Goal: Task Accomplishment & Management: Manage account settings

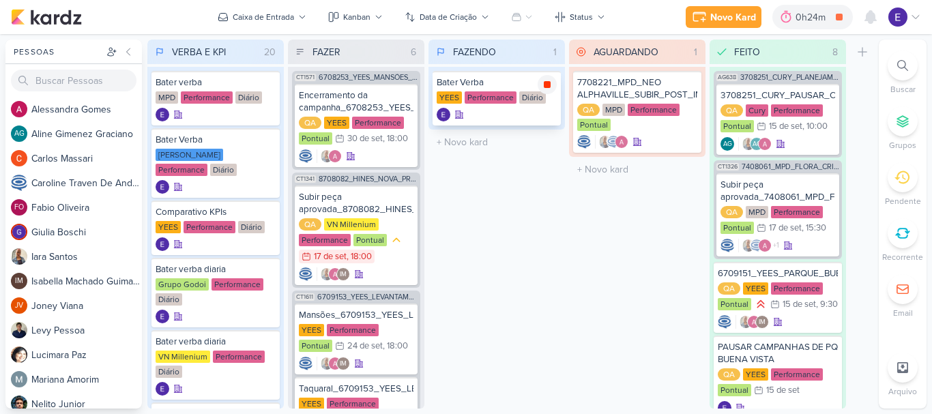
click at [549, 85] on icon at bounding box center [547, 84] width 7 height 7
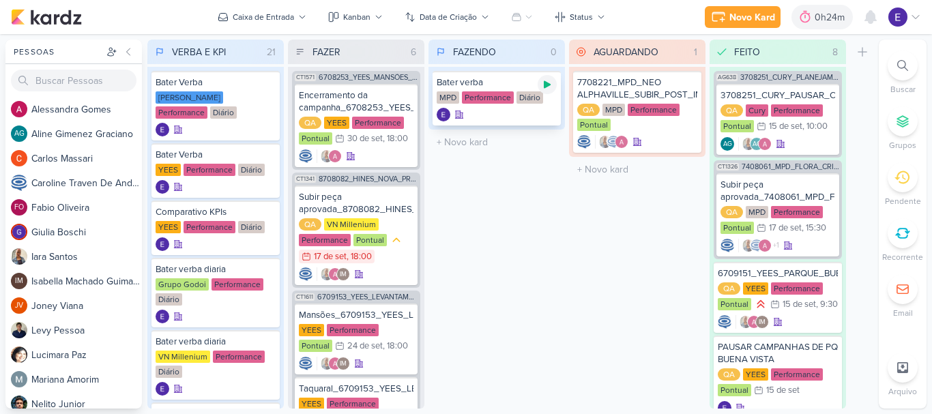
click at [543, 85] on icon at bounding box center [547, 84] width 11 height 11
click at [542, 86] on icon at bounding box center [547, 84] width 11 height 11
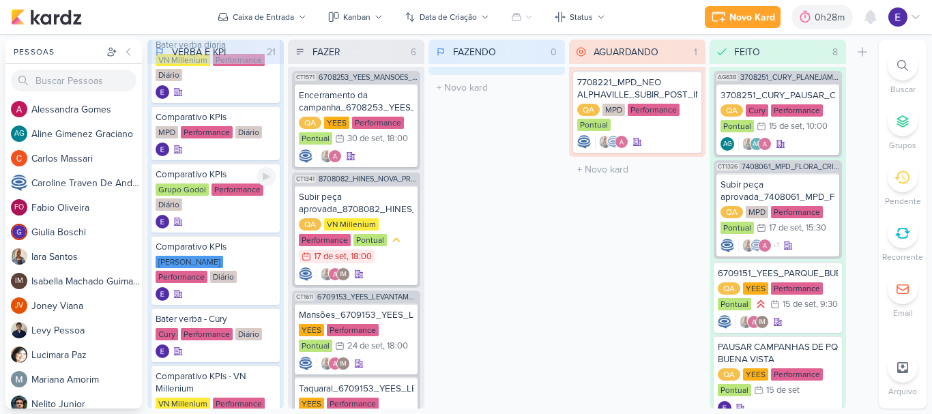
scroll to position [341, 0]
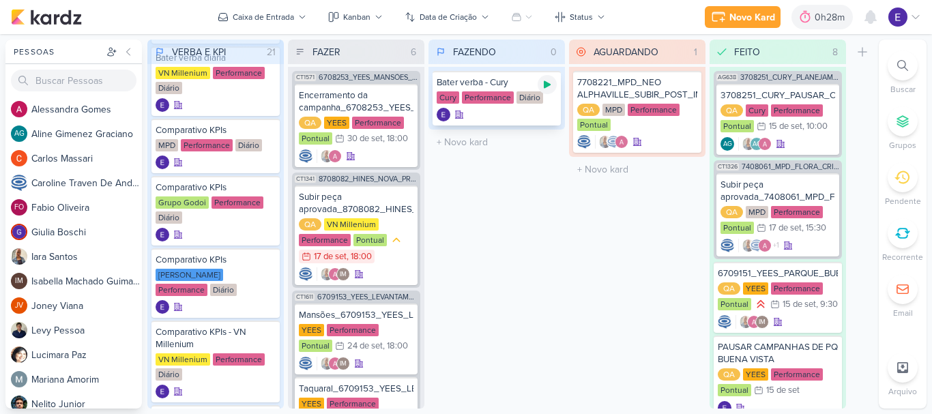
click at [550, 86] on icon at bounding box center [547, 84] width 11 height 11
click at [550, 86] on icon at bounding box center [547, 84] width 7 height 7
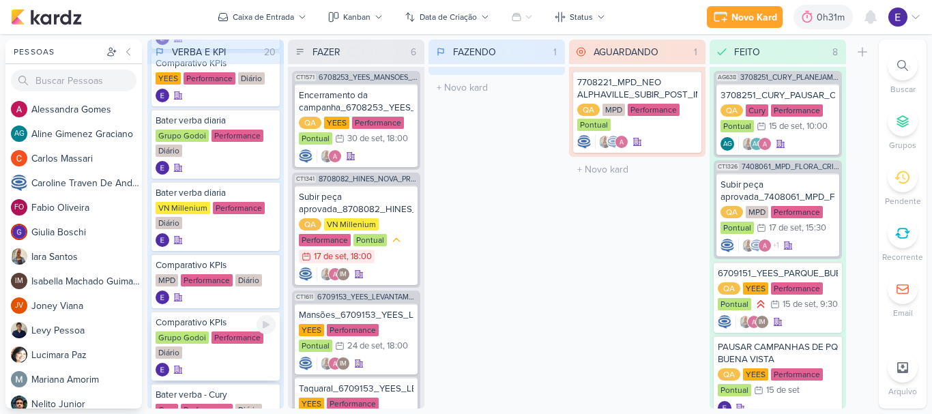
scroll to position [205, 0]
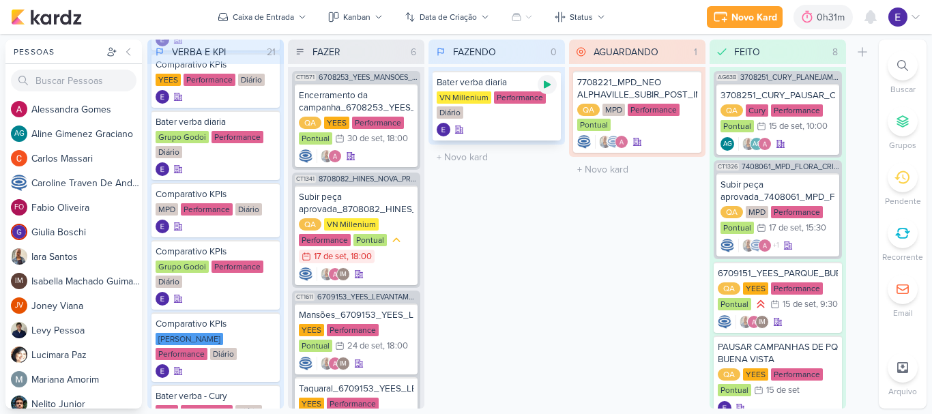
click at [545, 85] on icon at bounding box center [547, 85] width 7 height 8
click at [867, 17] on icon at bounding box center [870, 17] width 11 height 12
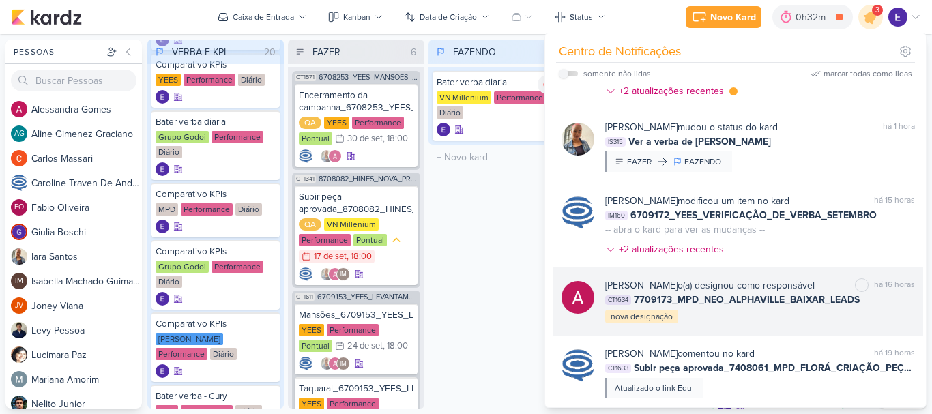
scroll to position [0, 0]
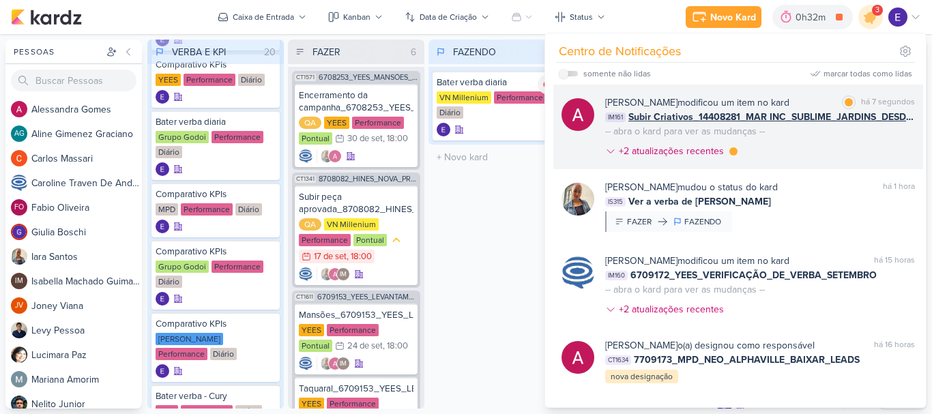
click at [859, 141] on div "[PERSON_NAME] modificou um item no kard marcar como lida há 7 segundos IM161 Su…" at bounding box center [760, 129] width 310 height 68
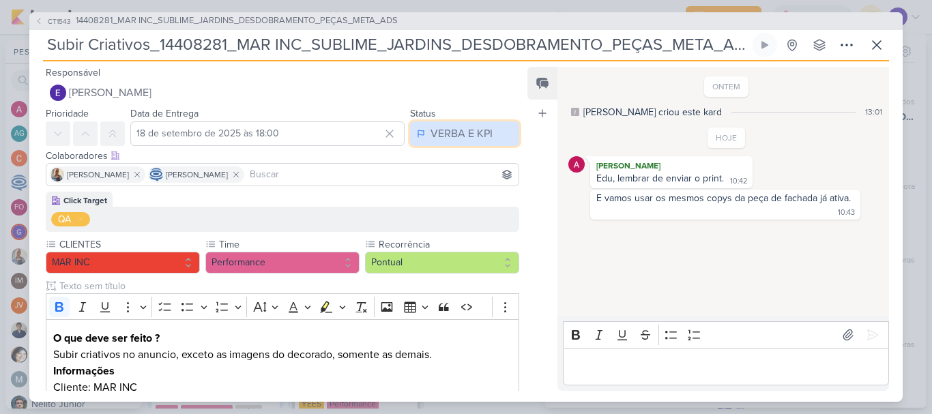
click at [484, 144] on button "VERBA E KPI" at bounding box center [464, 133] width 109 height 25
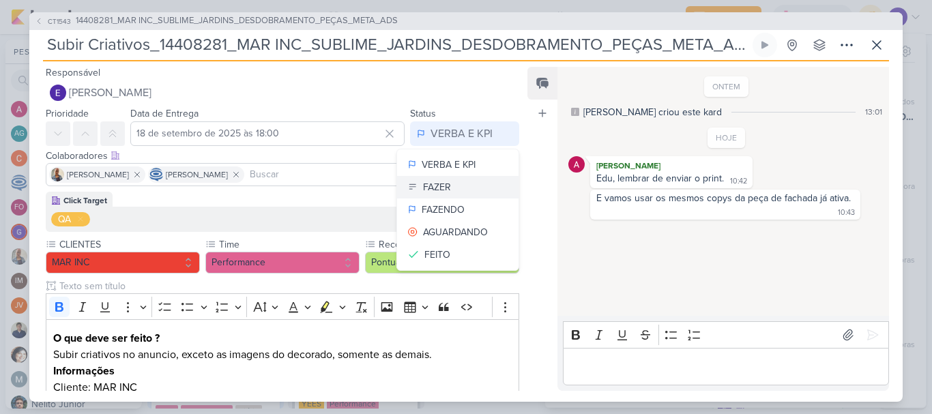
click at [456, 190] on button "FAZER" at bounding box center [457, 187] width 121 height 23
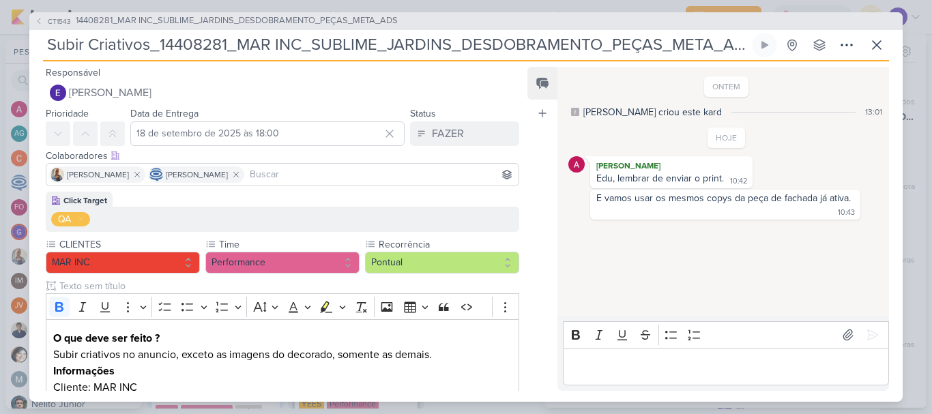
click at [619, 369] on p "Editor editing area: main" at bounding box center [725, 366] width 312 height 16
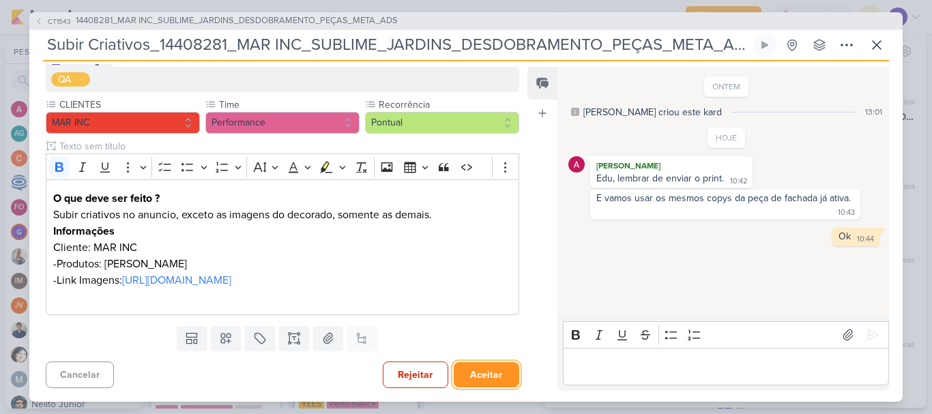
click at [501, 381] on button "Aceitar" at bounding box center [486, 374] width 65 height 25
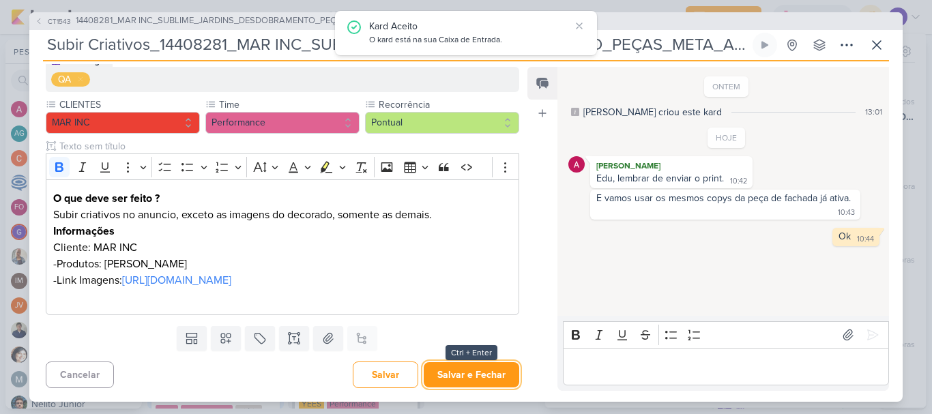
click at [498, 377] on button "Salvar e Fechar" at bounding box center [471, 374] width 95 height 25
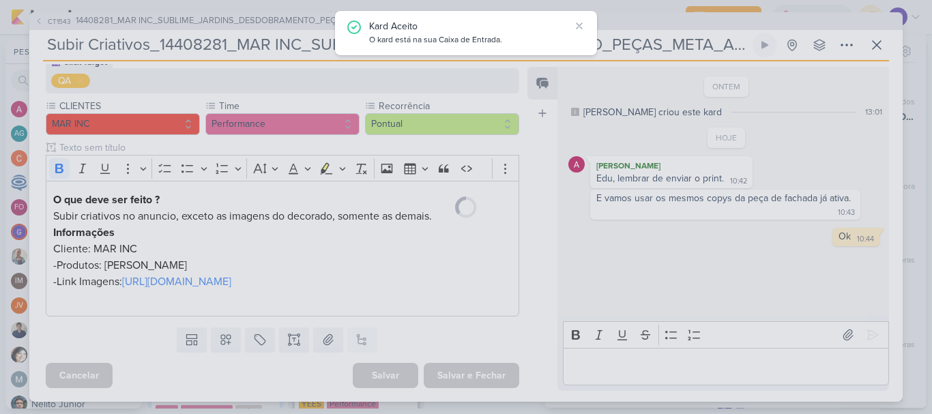
scroll to position [138, 0]
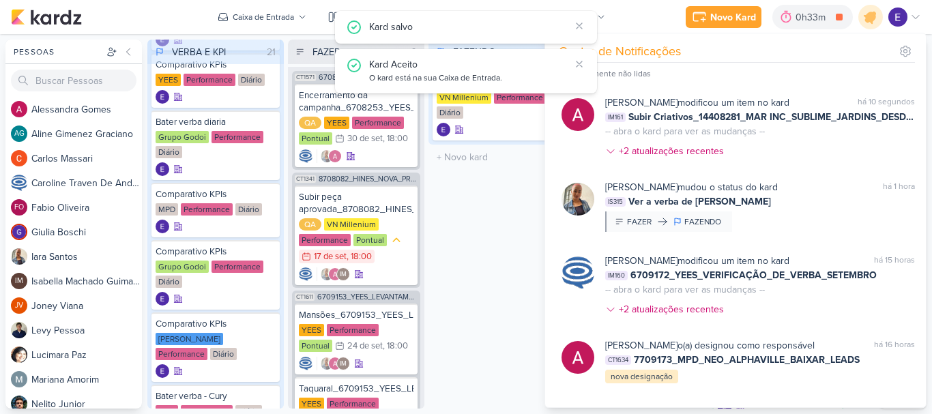
click at [477, 335] on div "FAZENDO 1 Mover Para Esquerda Mover Para Direita [GEOGRAPHIC_DATA] Bater verba …" at bounding box center [496, 224] width 136 height 369
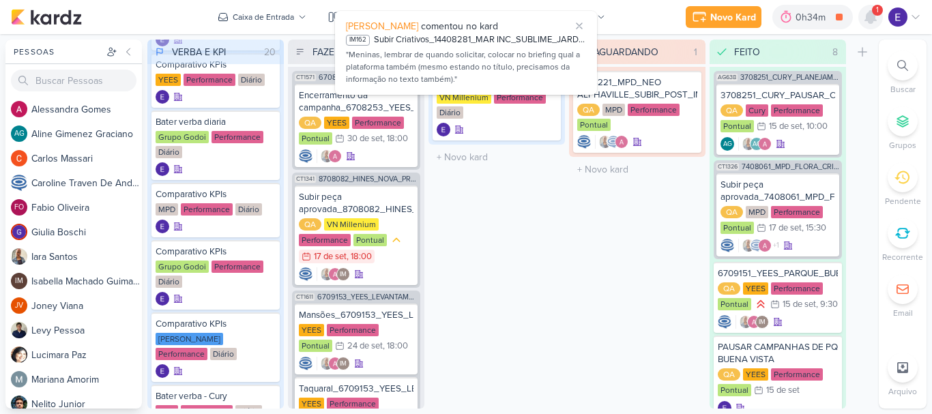
click at [868, 19] on icon at bounding box center [870, 17] width 11 height 12
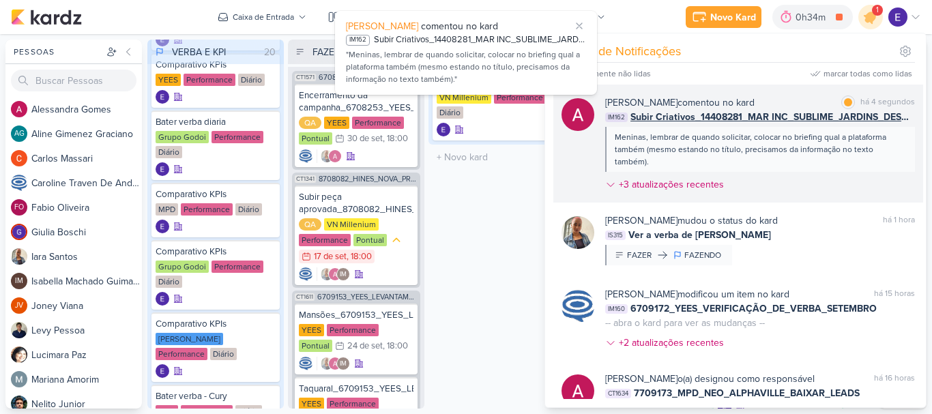
click at [873, 138] on div "Meninas, lembrar de quando solicitar, colocar no briefing qual a plataforma tam…" at bounding box center [758, 149] width 289 height 37
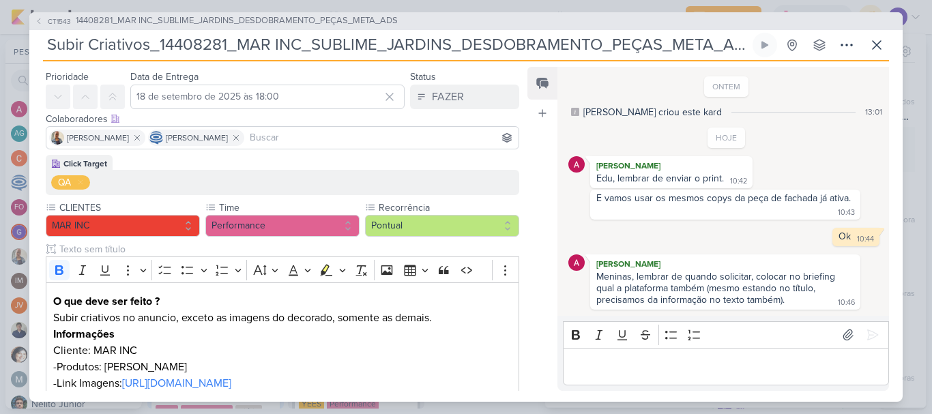
scroll to position [70, 0]
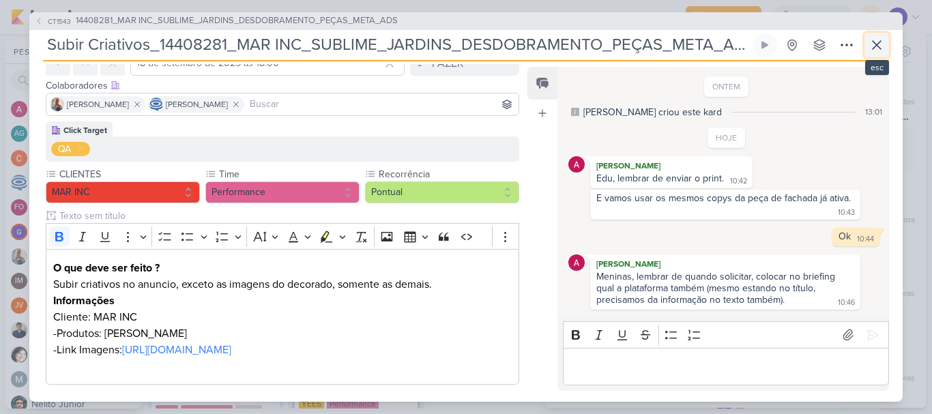
click at [885, 50] on button at bounding box center [876, 45] width 25 height 25
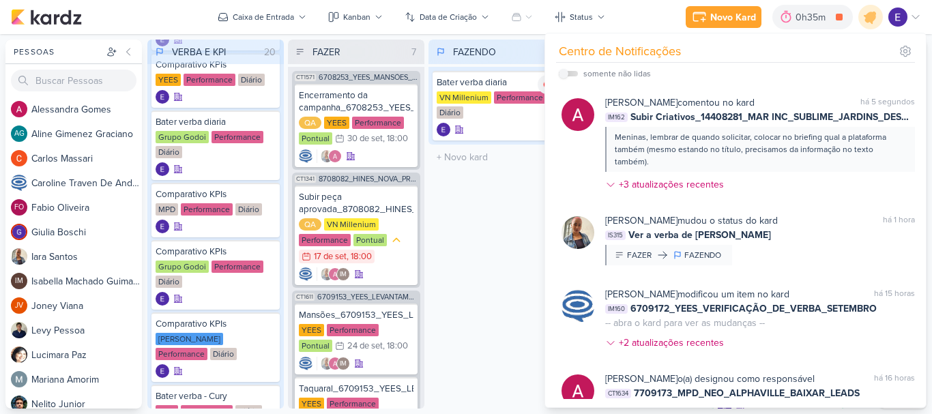
click at [509, 253] on div "FAZENDO 1 Mover Para Esquerda Mover Para Direita [GEOGRAPHIC_DATA] Bater verba …" at bounding box center [496, 224] width 136 height 369
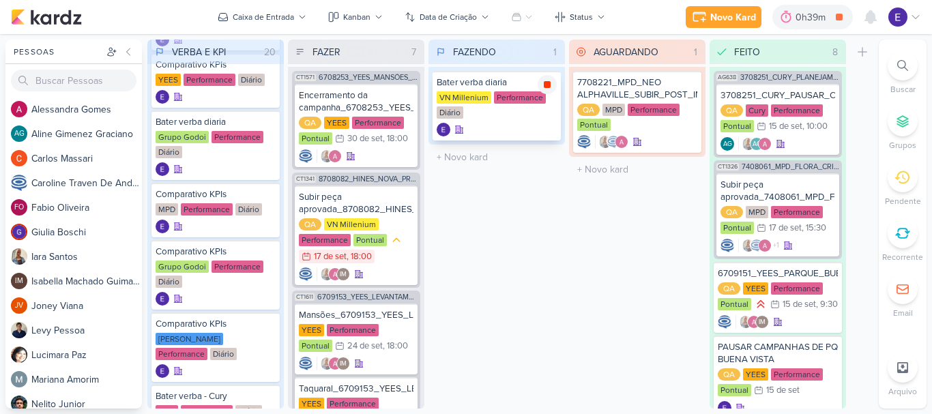
click at [544, 83] on icon at bounding box center [547, 84] width 7 height 7
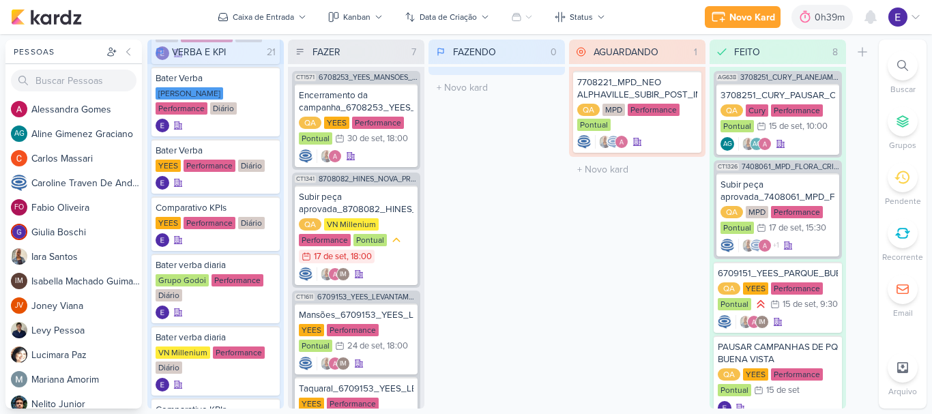
scroll to position [0, 0]
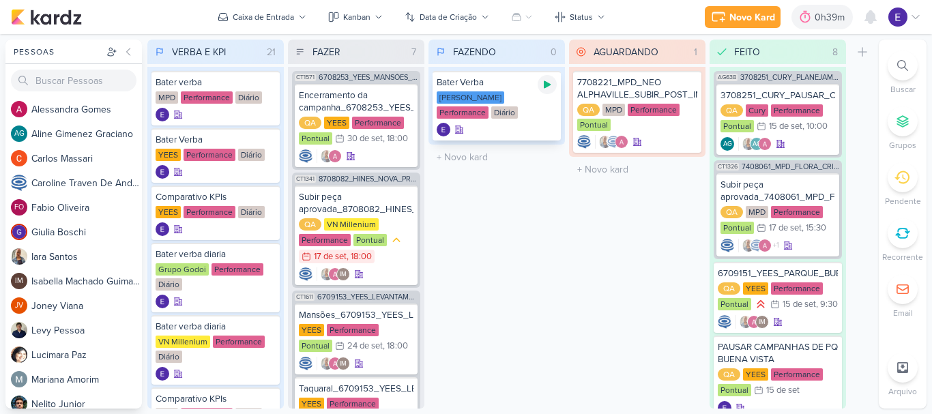
click at [550, 82] on icon at bounding box center [547, 84] width 11 height 11
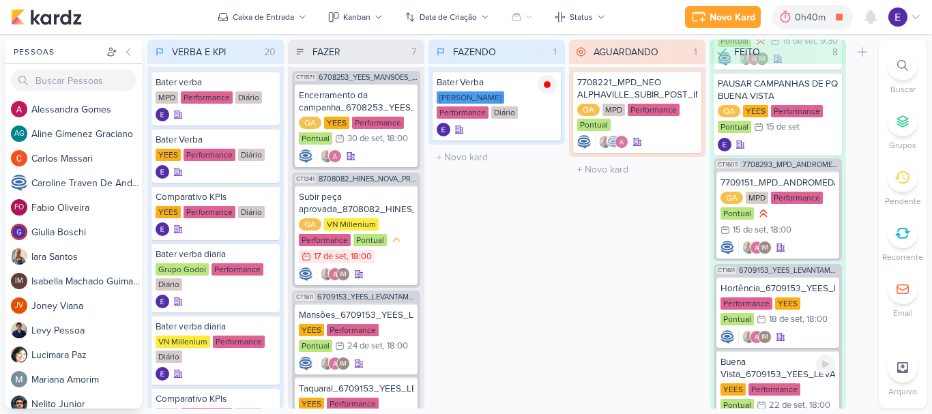
scroll to position [263, 0]
click at [809, 255] on div "IM" at bounding box center [777, 248] width 115 height 14
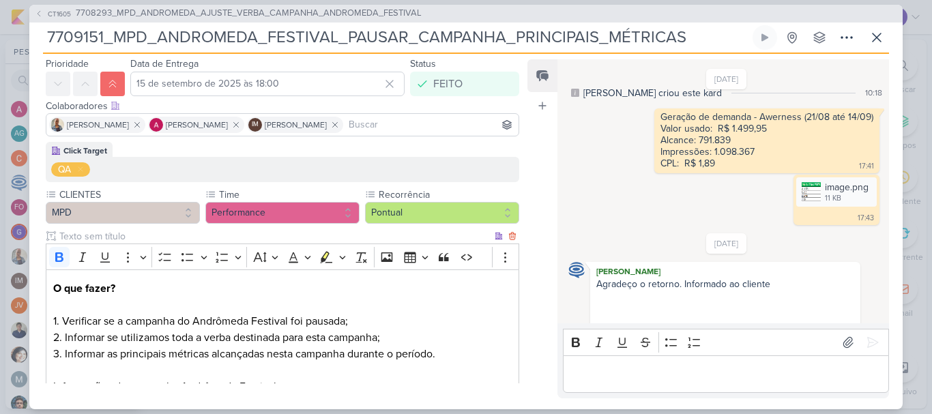
scroll to position [189, 0]
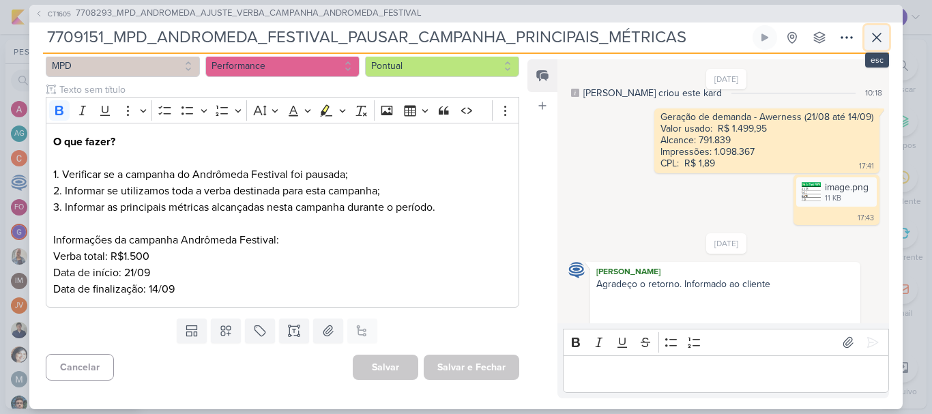
click at [875, 35] on icon at bounding box center [876, 37] width 16 height 16
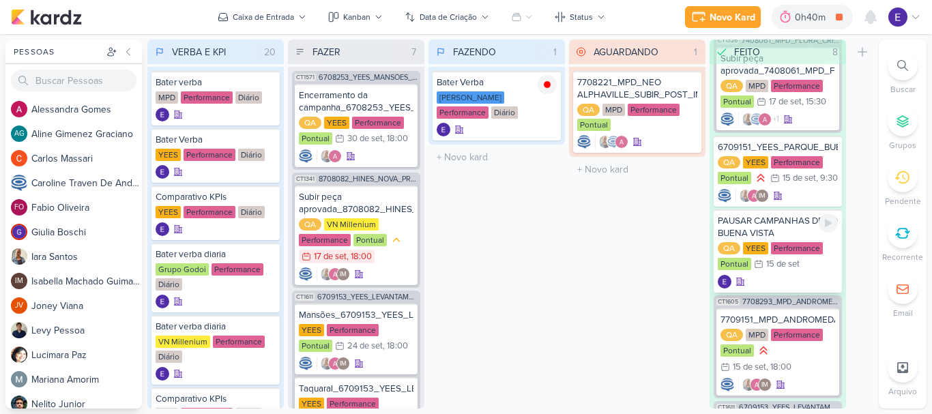
scroll to position [58, 0]
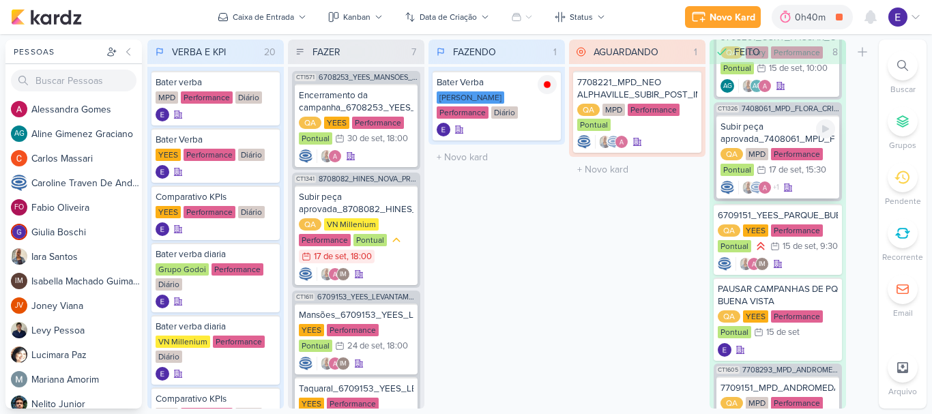
click at [797, 182] on div "+1" at bounding box center [777, 188] width 115 height 14
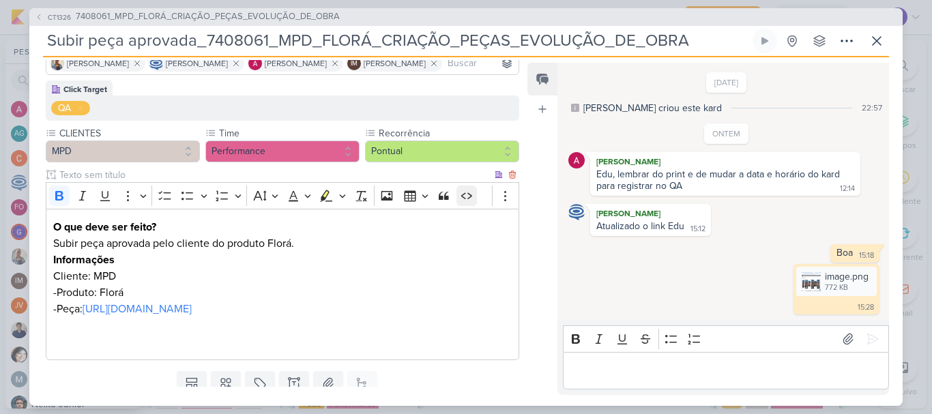
scroll to position [136, 0]
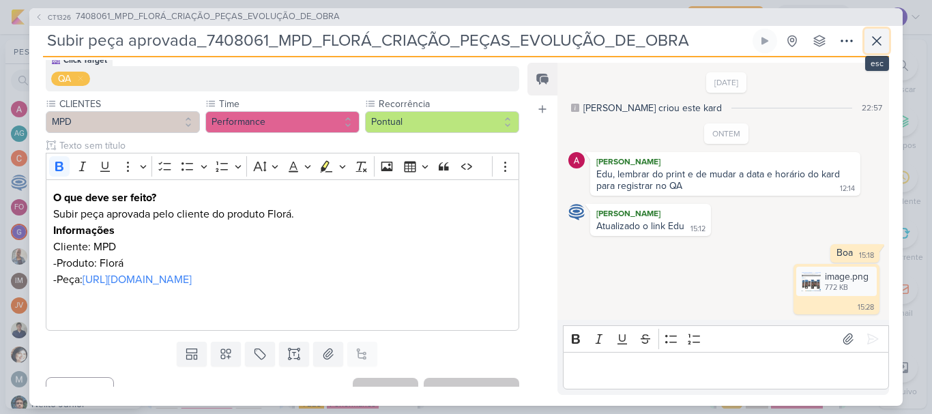
click at [884, 46] on icon at bounding box center [876, 41] width 16 height 16
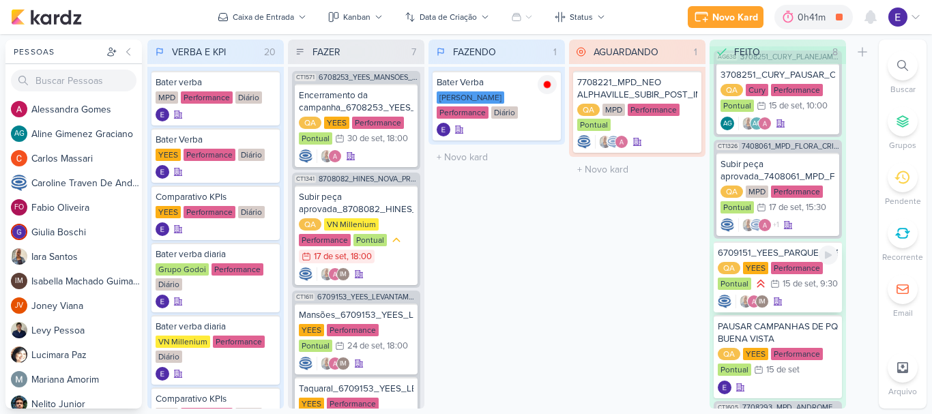
scroll to position [0, 0]
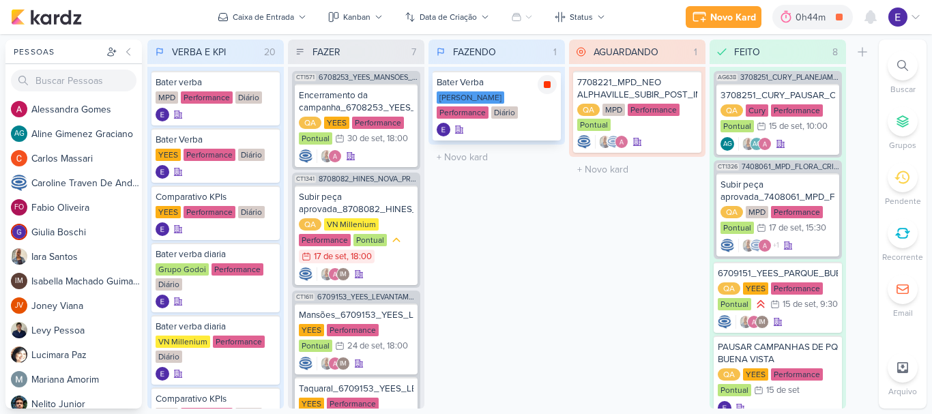
click at [550, 83] on icon at bounding box center [547, 84] width 7 height 7
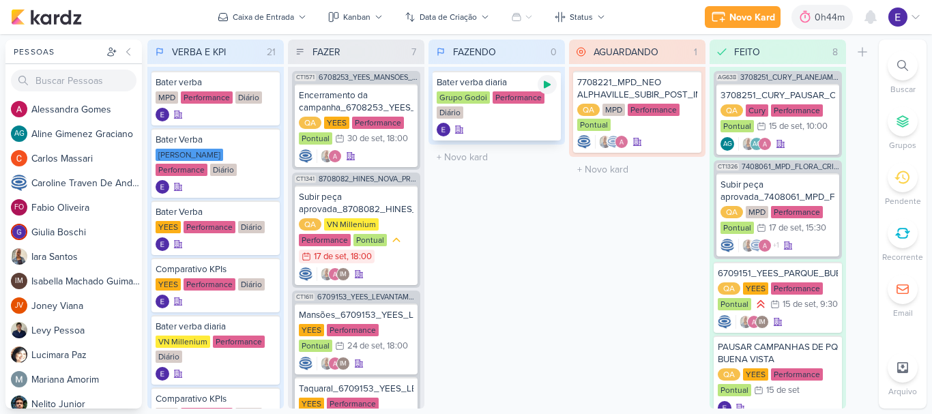
click at [554, 86] on div at bounding box center [546, 84] width 19 height 19
click at [875, 15] on span "2" at bounding box center [877, 10] width 4 height 11
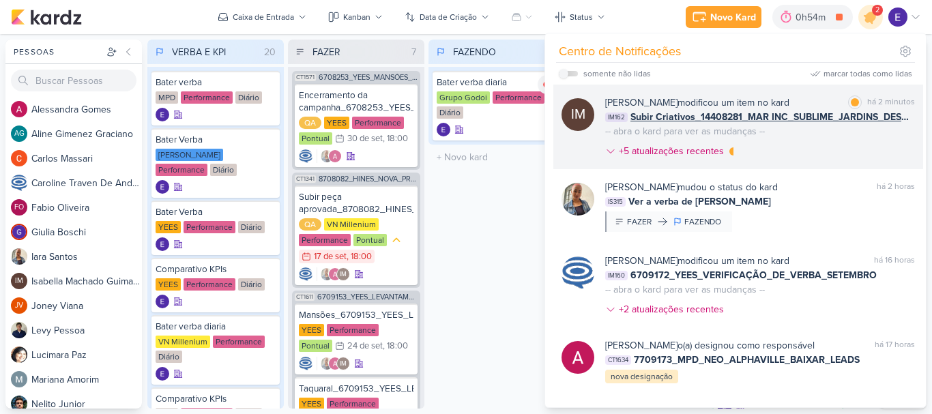
click at [865, 151] on div "[PERSON_NAME] modificou um item no kard marcar como lida há 2 minutos IM162 Sub…" at bounding box center [760, 129] width 310 height 68
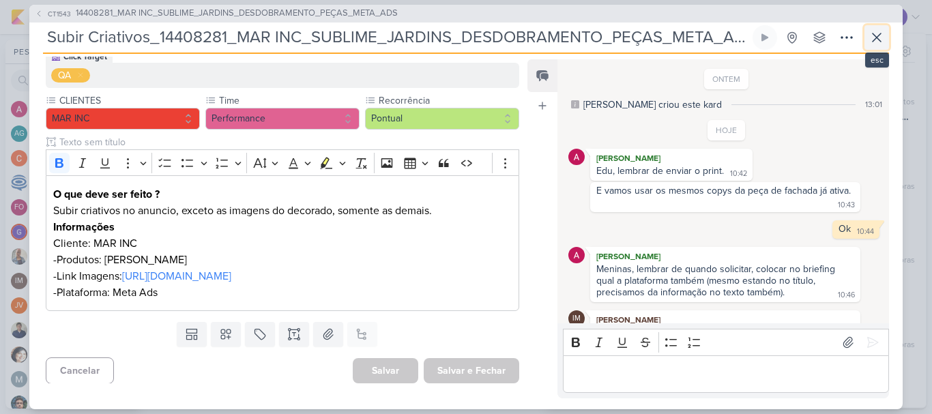
click at [868, 42] on icon at bounding box center [876, 37] width 16 height 16
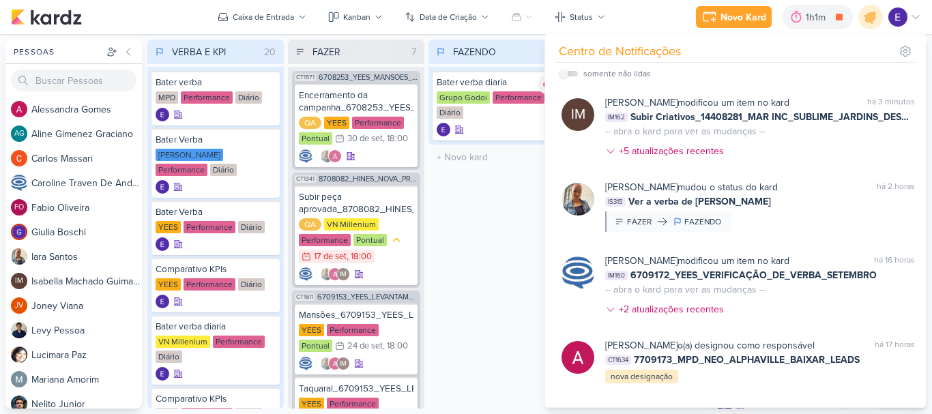
click at [509, 238] on div "FAZENDO 1 Mover Para Esquerda Mover Para Direita [GEOGRAPHIC_DATA] Bater verba …" at bounding box center [496, 224] width 136 height 369
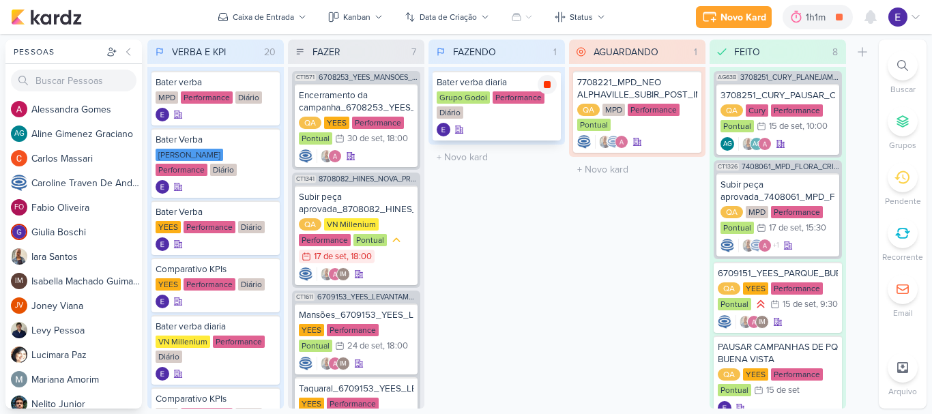
click at [548, 82] on icon at bounding box center [547, 84] width 7 height 7
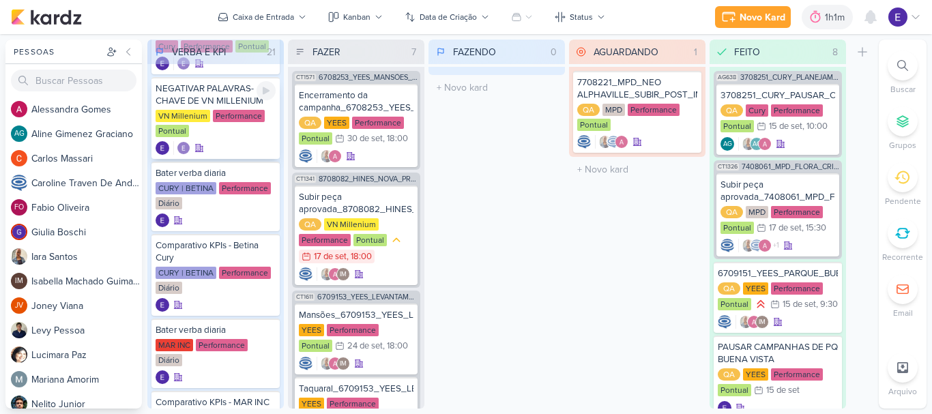
scroll to position [1023, 0]
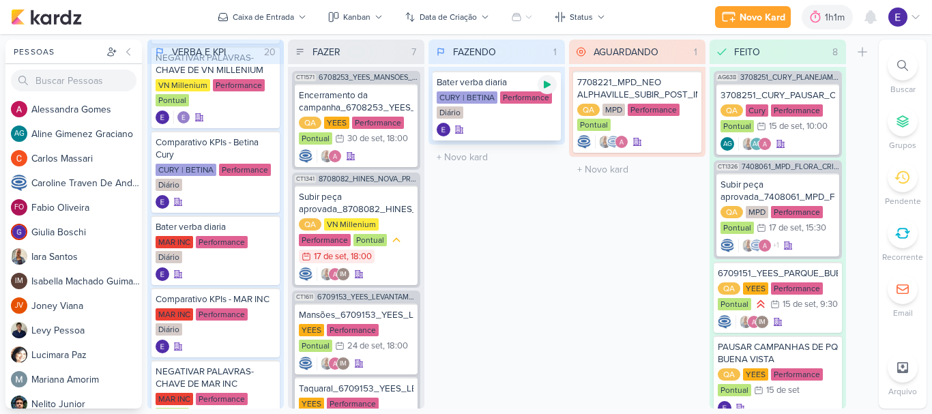
click at [549, 85] on icon at bounding box center [547, 85] width 7 height 8
click at [549, 80] on icon at bounding box center [547, 84] width 11 height 11
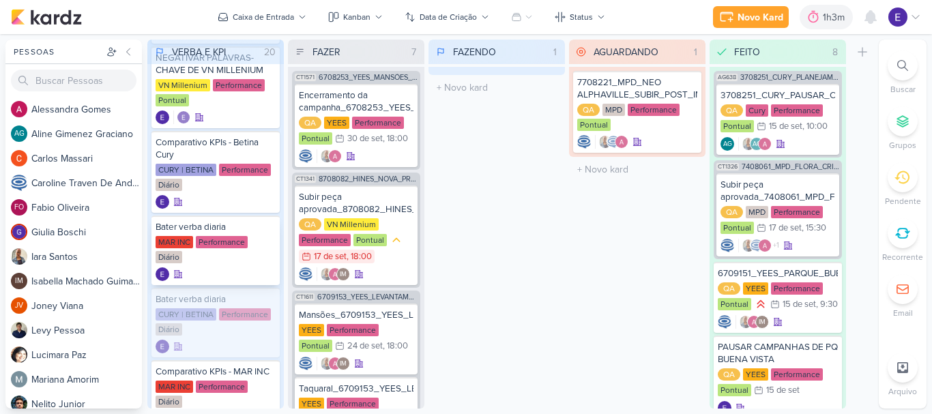
click at [237, 267] on div at bounding box center [215, 274] width 120 height 14
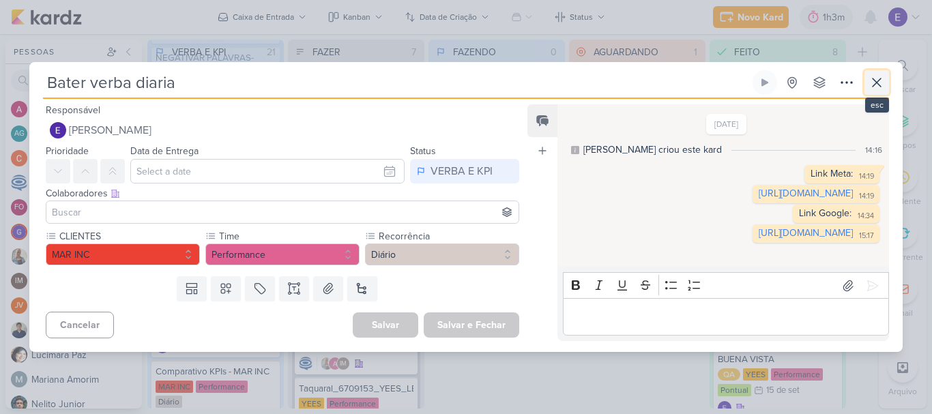
click at [876, 74] on icon at bounding box center [876, 82] width 16 height 16
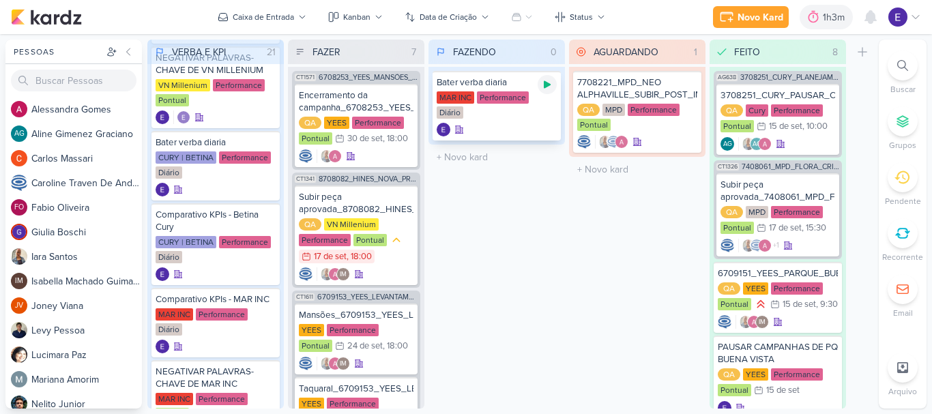
click at [543, 87] on icon at bounding box center [547, 84] width 11 height 11
click at [538, 104] on div "MAR INC Performance Diário" at bounding box center [496, 105] width 120 height 29
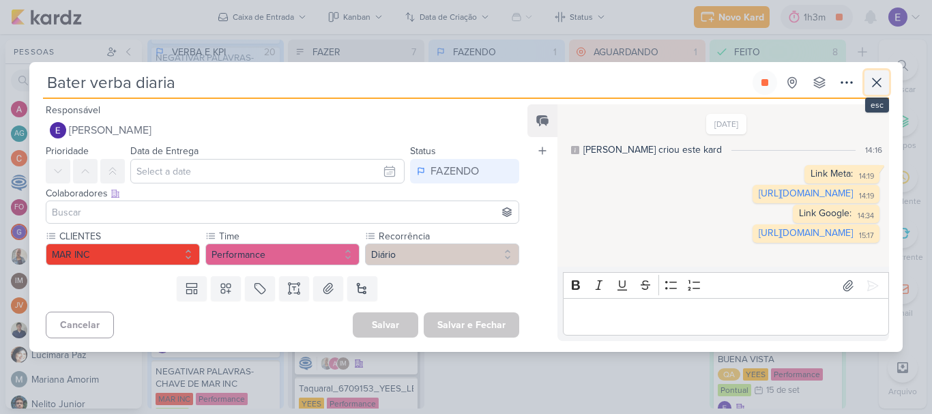
click at [874, 74] on icon at bounding box center [876, 82] width 16 height 16
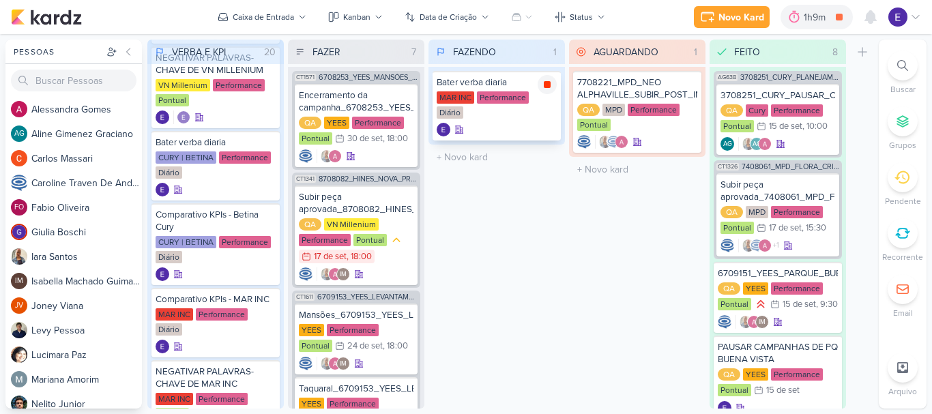
click at [542, 89] on icon at bounding box center [547, 84] width 11 height 11
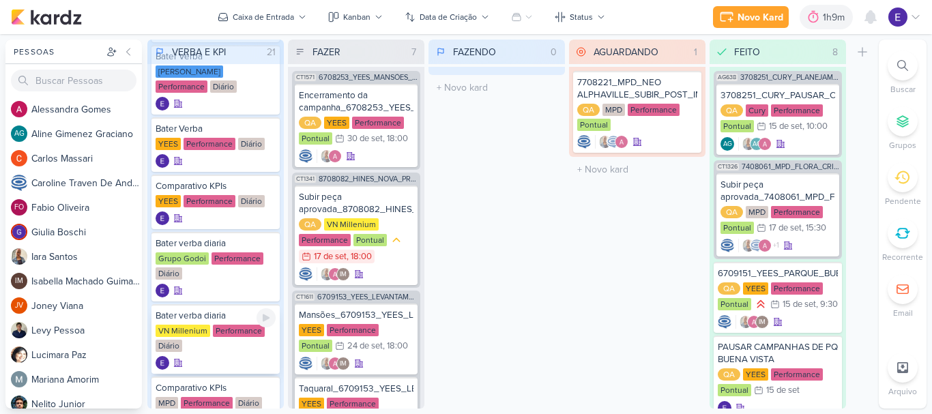
scroll to position [68, 0]
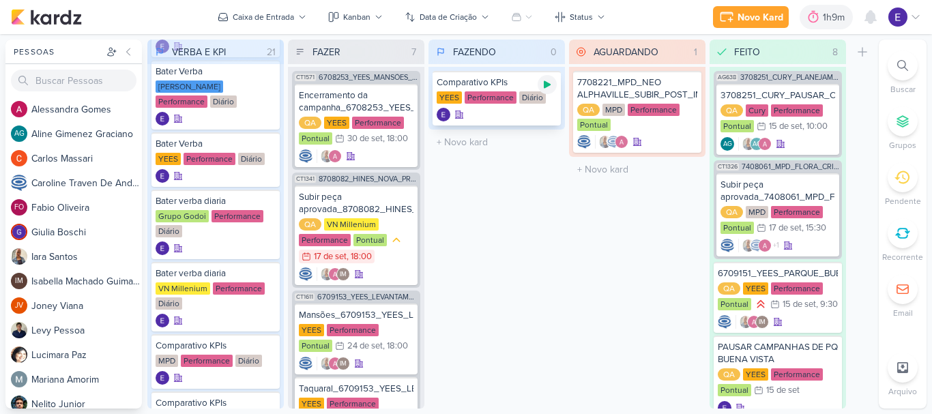
click at [546, 89] on icon at bounding box center [547, 84] width 11 height 11
click at [496, 115] on div at bounding box center [496, 115] width 120 height 14
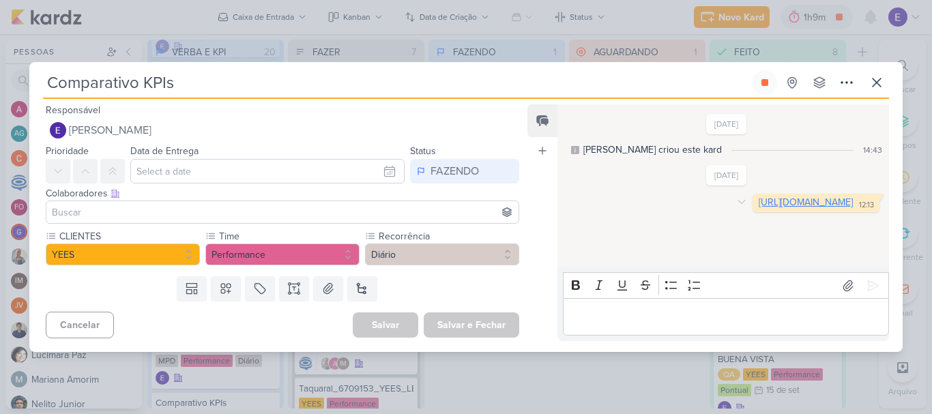
click at [758, 208] on link "[URL][DOMAIN_NAME]" at bounding box center [805, 202] width 94 height 12
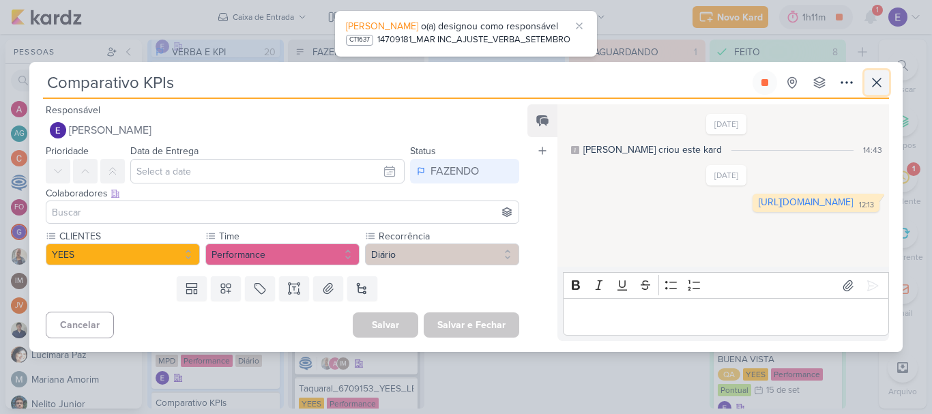
click at [878, 89] on icon at bounding box center [876, 82] width 16 height 16
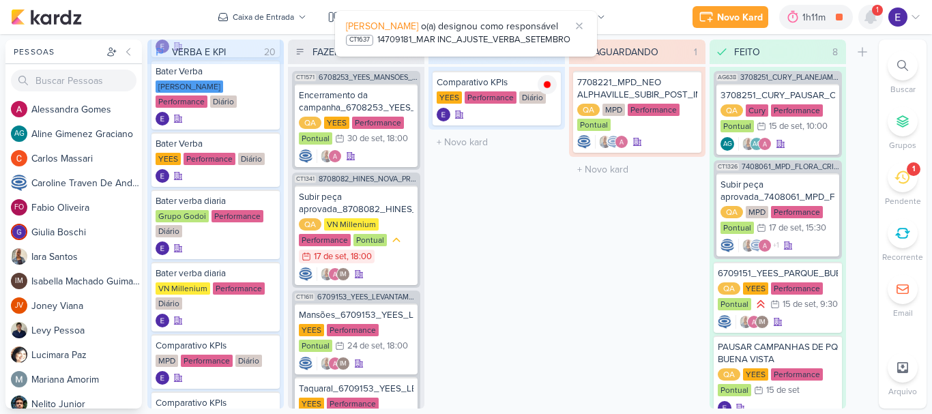
click at [874, 23] on icon at bounding box center [870, 17] width 16 height 16
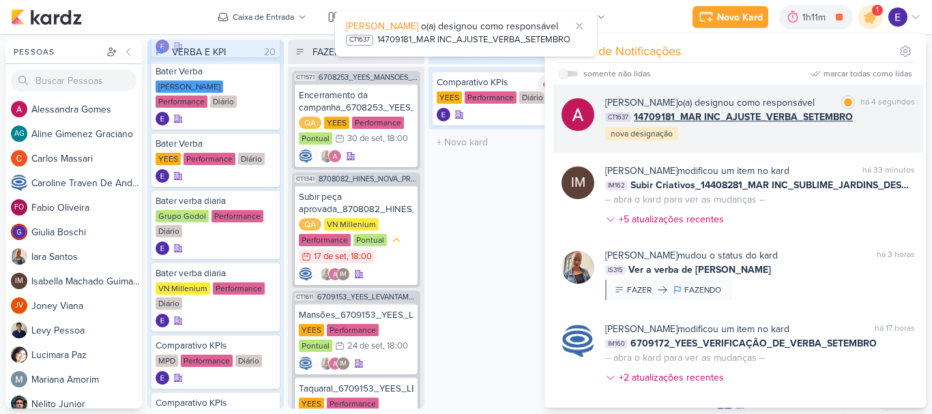
click at [884, 130] on div "[PERSON_NAME] o(a) designou como responsável marcar como lida há 4 segundos CT1…" at bounding box center [760, 118] width 310 height 46
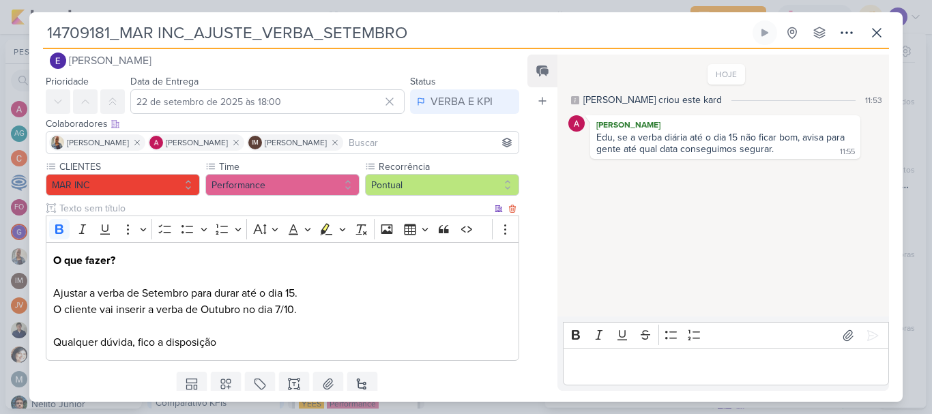
scroll to position [0, 0]
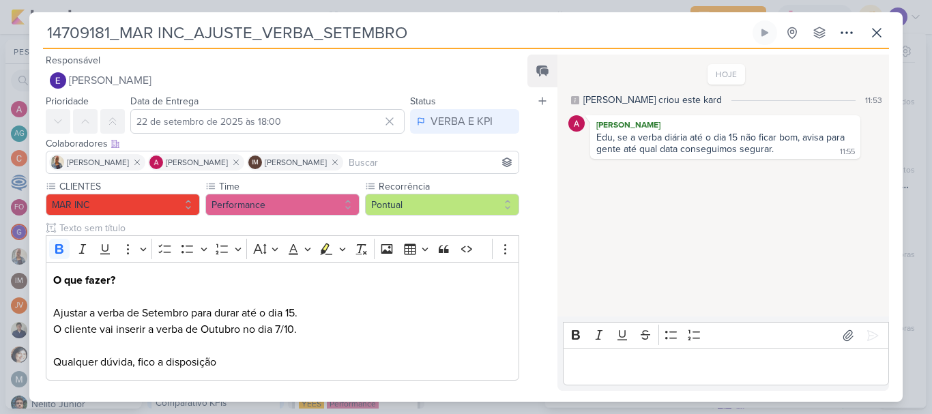
click at [642, 361] on p "Editor editing area: main" at bounding box center [725, 367] width 312 height 16
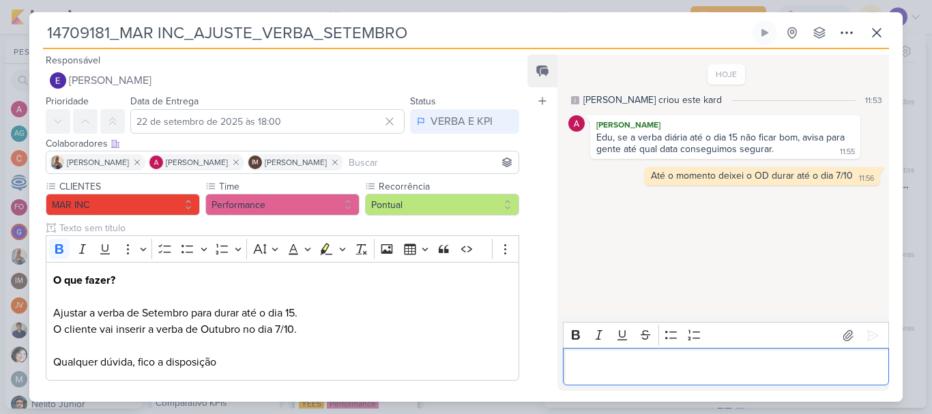
click at [441, 107] on div "Status VERBA E KPI VERBA E KPI FAZER FAZENDO [GEOGRAPHIC_DATA] FEITO" at bounding box center [464, 113] width 109 height 41
click at [443, 119] on div "VERBA E KPI" at bounding box center [461, 121] width 62 height 16
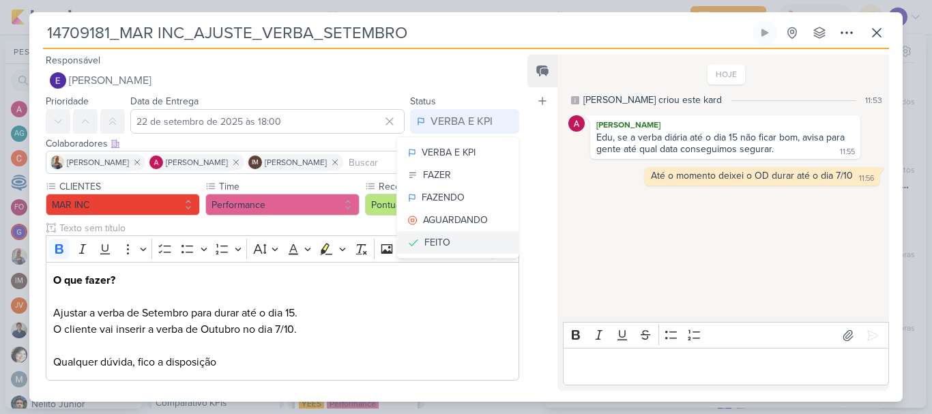
click at [458, 241] on button "FEITO" at bounding box center [457, 242] width 121 height 23
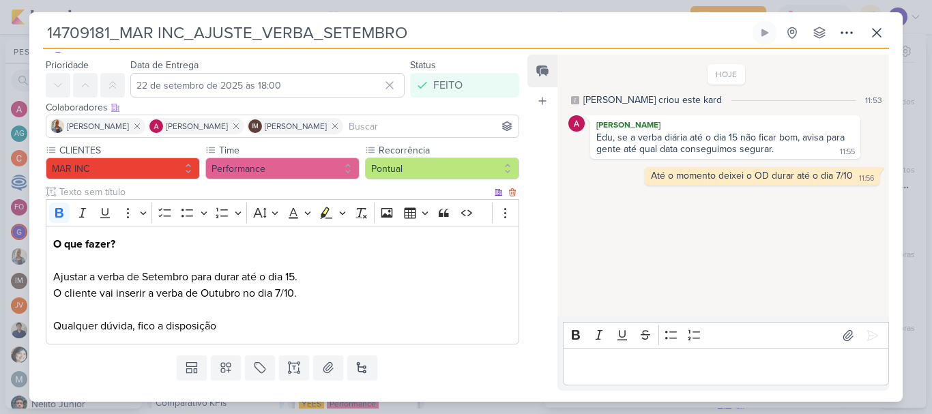
scroll to position [65, 0]
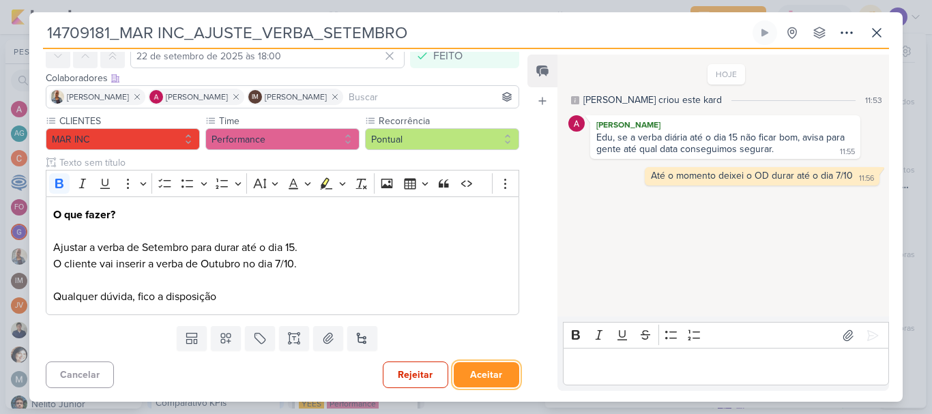
click at [473, 372] on button "Aceitar" at bounding box center [486, 374] width 65 height 25
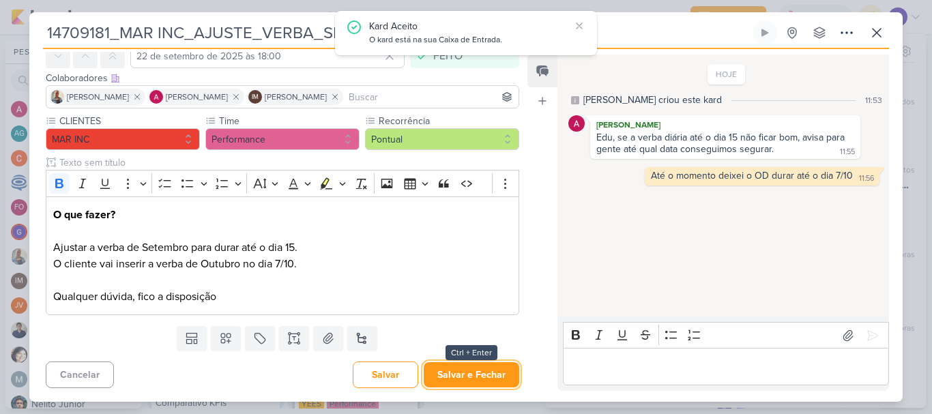
click at [473, 372] on button "Salvar e Fechar" at bounding box center [471, 374] width 95 height 25
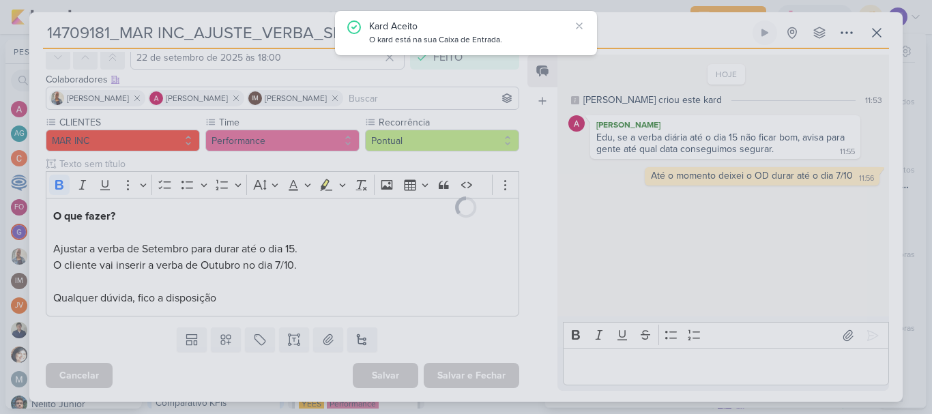
scroll to position [64, 0]
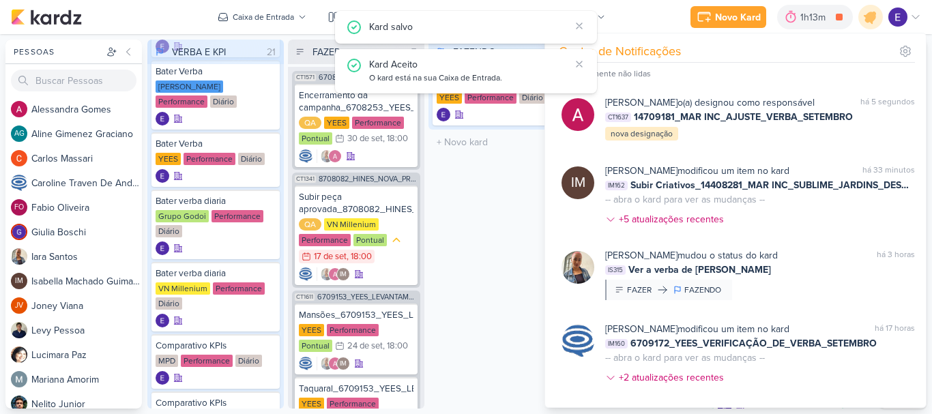
click at [471, 326] on div "FAZENDO 1 Mover Para Esquerda Mover Para Direita [GEOGRAPHIC_DATA] Comparativo …" at bounding box center [496, 224] width 136 height 369
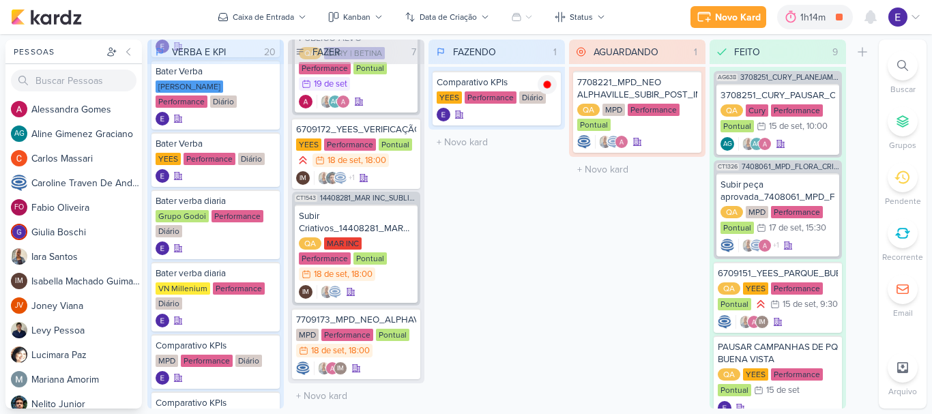
scroll to position [644, 0]
click at [861, 14] on div at bounding box center [870, 17] width 25 height 25
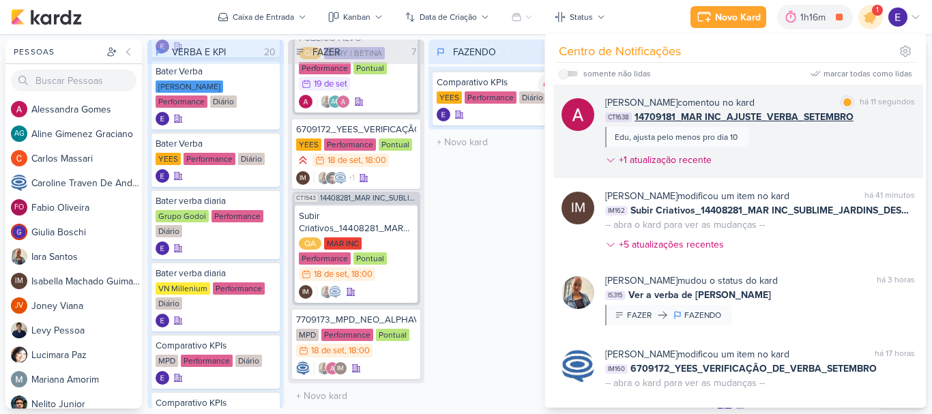
click at [883, 131] on div "[PERSON_NAME] comentou no kard marcar como lida há 11 segundos CT1638 14709181_…" at bounding box center [760, 133] width 310 height 77
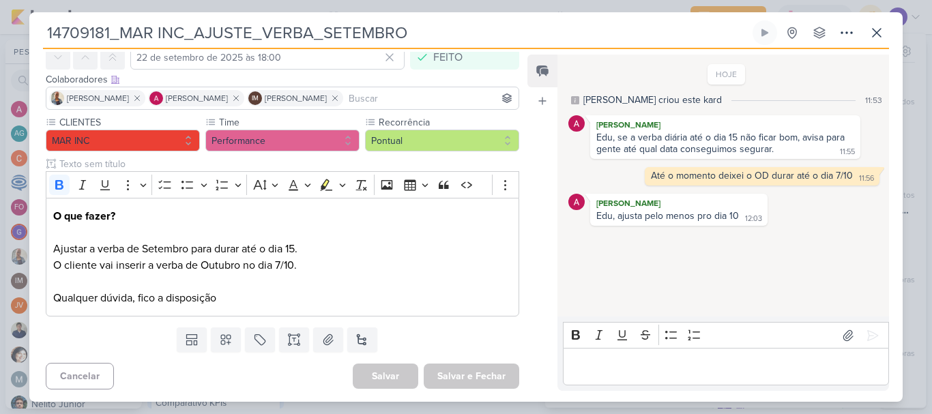
click at [775, 367] on p "Editor editing area: main" at bounding box center [725, 367] width 312 height 16
click at [872, 29] on icon at bounding box center [876, 33] width 8 height 8
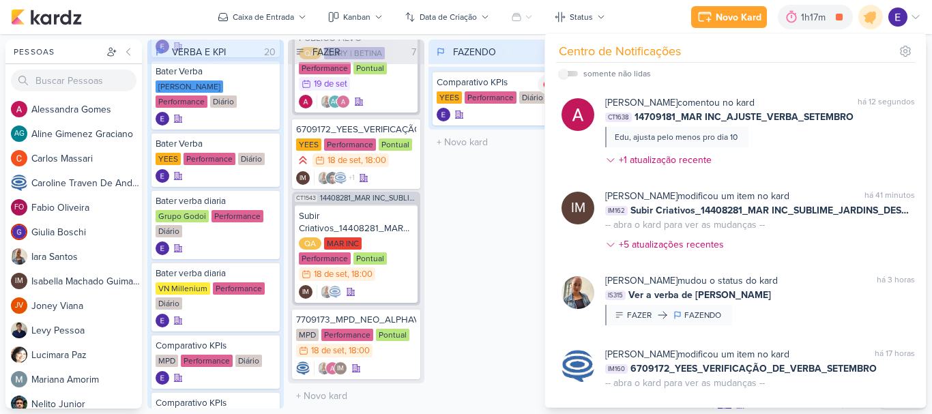
click at [485, 247] on div "FAZENDO 1 Mover Para Esquerda Mover Para Direita [GEOGRAPHIC_DATA] Comparativo …" at bounding box center [496, 224] width 136 height 369
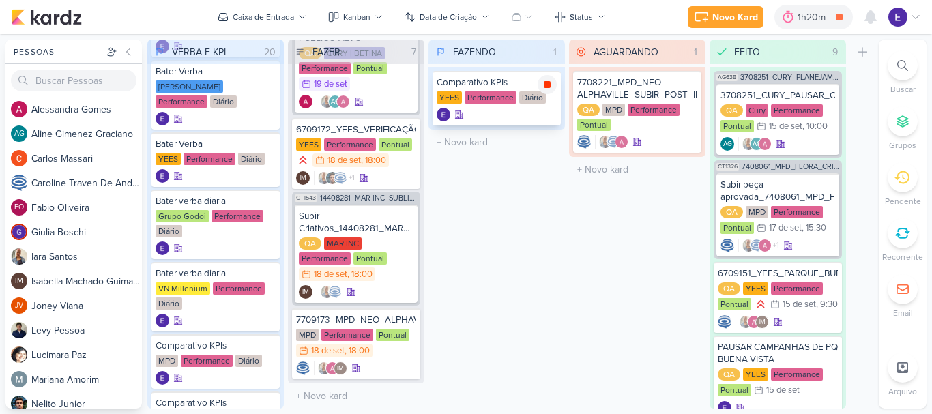
click at [550, 85] on icon at bounding box center [547, 84] width 7 height 7
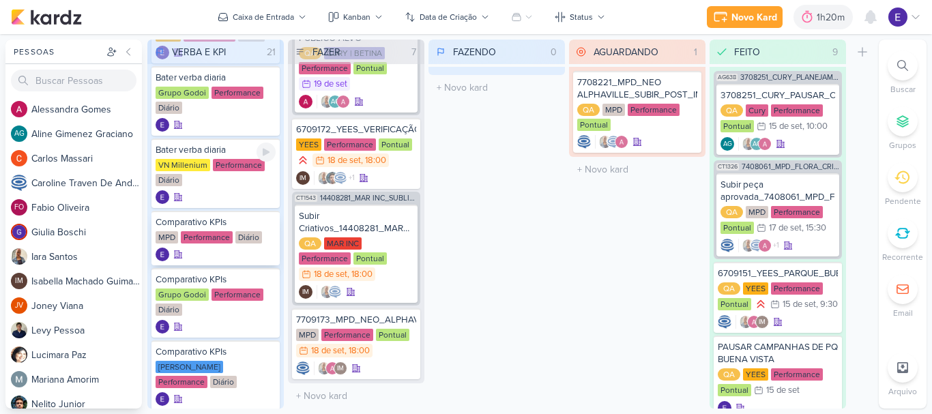
scroll to position [273, 0]
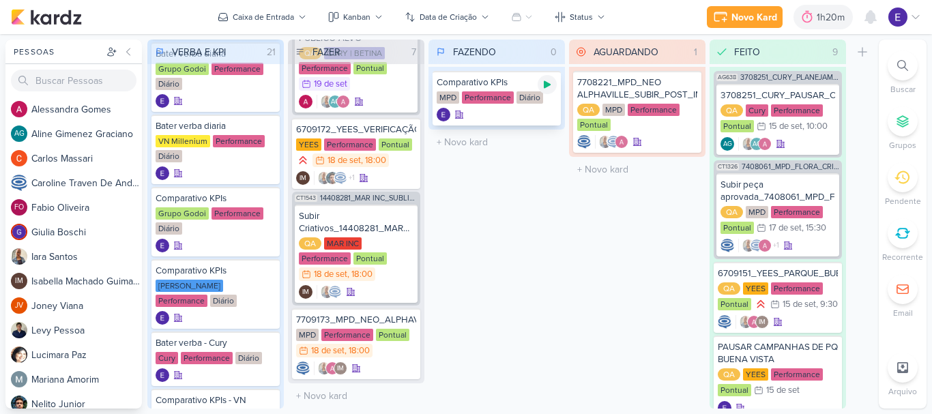
click at [545, 90] on div at bounding box center [546, 84] width 19 height 19
click at [501, 120] on div at bounding box center [496, 115] width 120 height 14
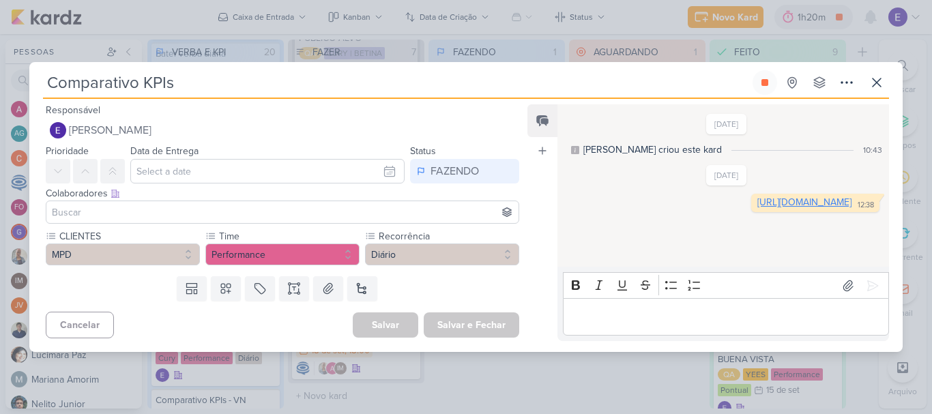
click at [757, 208] on link "[URL][DOMAIN_NAME]" at bounding box center [804, 202] width 94 height 12
click at [768, 84] on icon at bounding box center [764, 82] width 7 height 7
click at [872, 86] on icon at bounding box center [876, 82] width 8 height 8
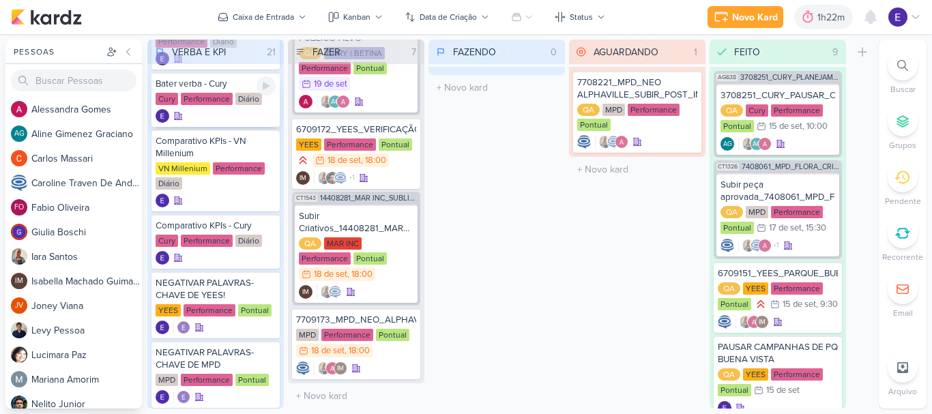
scroll to position [614, 0]
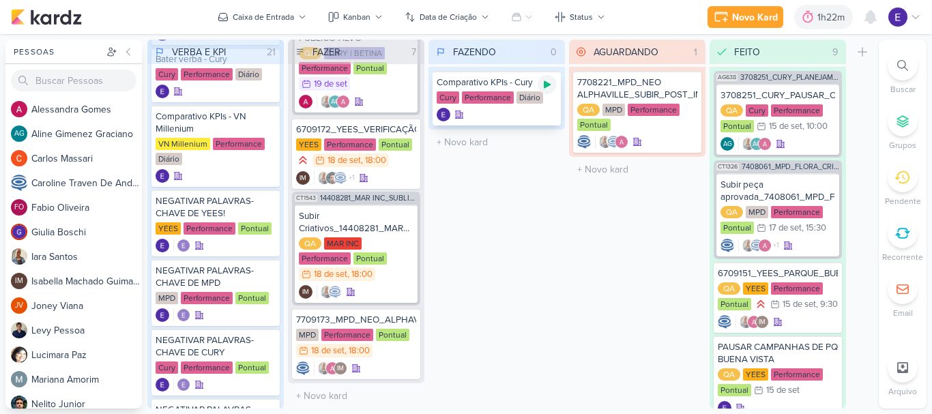
click at [545, 85] on icon at bounding box center [547, 85] width 7 height 8
click at [531, 111] on div at bounding box center [496, 115] width 120 height 14
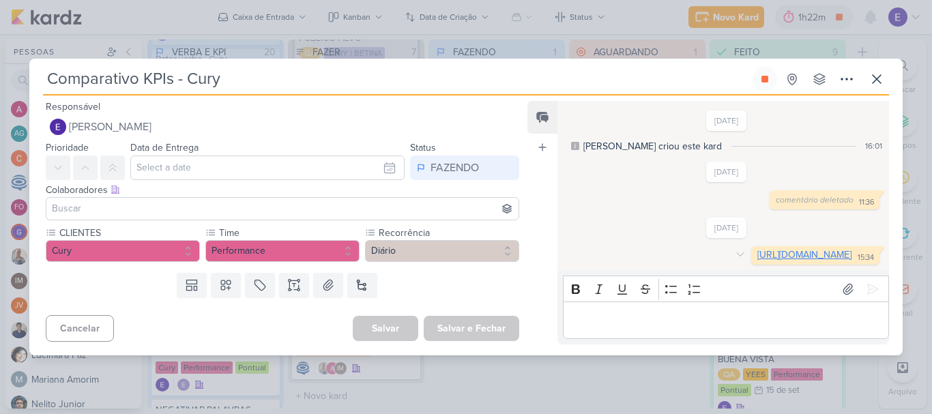
click at [757, 261] on link "[URL][DOMAIN_NAME]" at bounding box center [804, 255] width 94 height 12
click at [761, 74] on icon at bounding box center [764, 79] width 11 height 11
click at [880, 71] on icon at bounding box center [876, 79] width 16 height 16
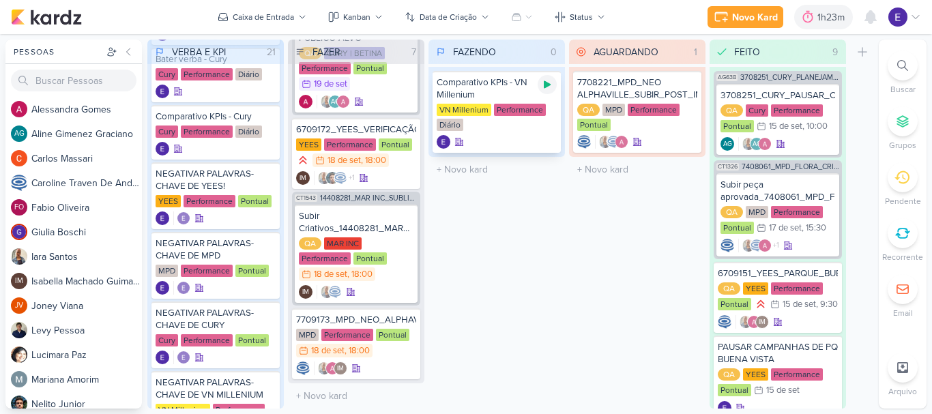
click at [544, 83] on icon at bounding box center [547, 84] width 11 height 11
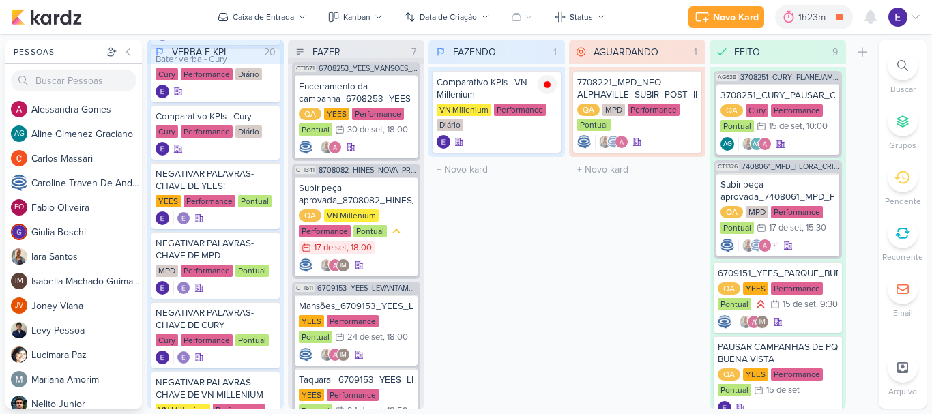
scroll to position [0, 0]
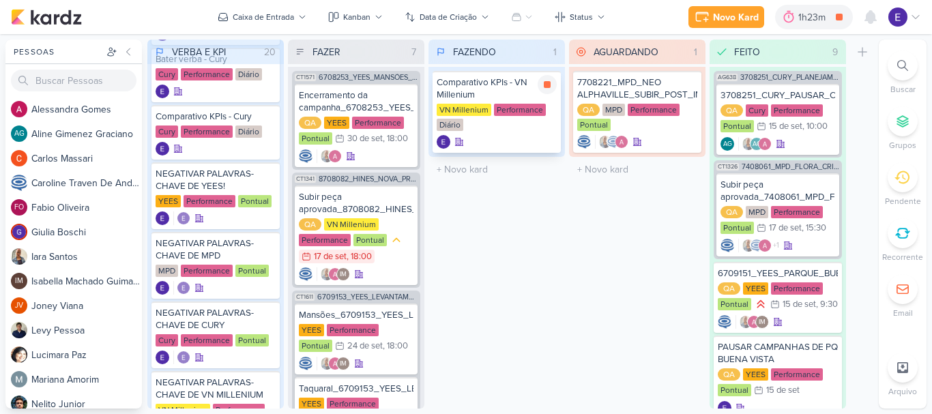
click at [492, 134] on div "Comparativo KPIs - VN Millenium VN Millenium Performance Diário" at bounding box center [496, 112] width 128 height 82
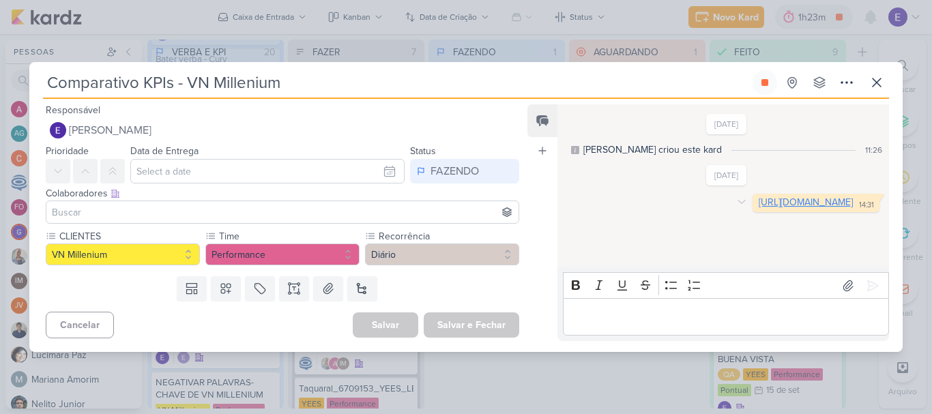
click at [758, 208] on link "[URL][DOMAIN_NAME]" at bounding box center [805, 202] width 94 height 12
click at [752, 83] on button at bounding box center [764, 82] width 25 height 25
click at [875, 80] on icon at bounding box center [876, 82] width 16 height 16
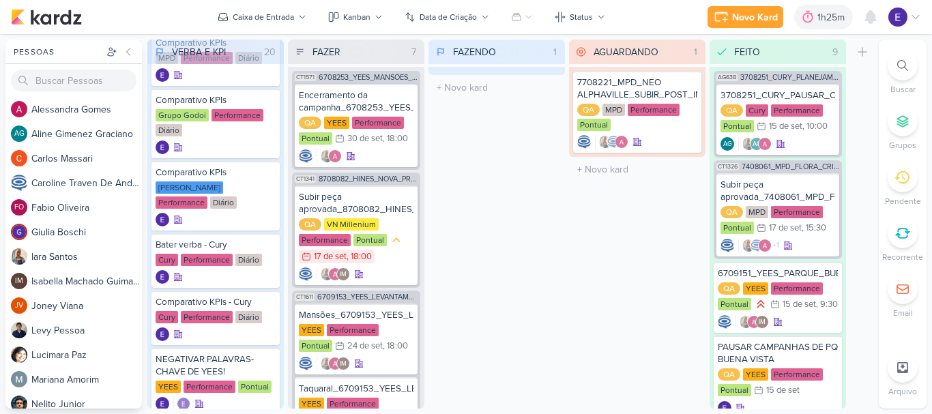
scroll to position [409, 0]
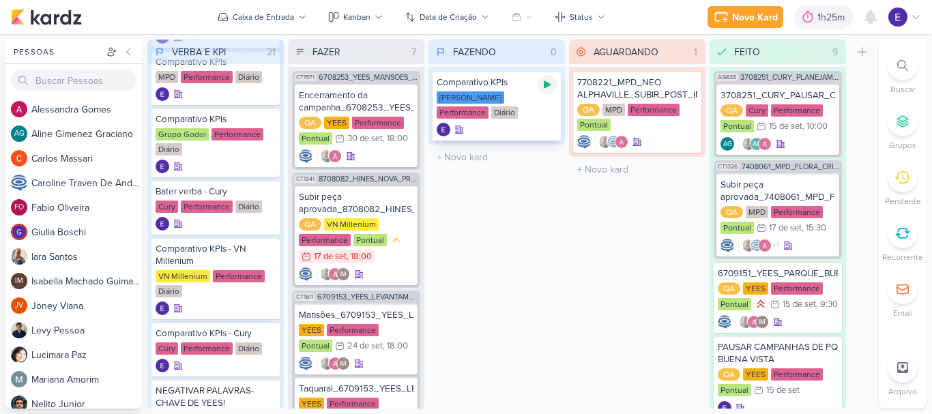
click at [544, 91] on div at bounding box center [546, 84] width 19 height 19
click at [526, 89] on div "Comparativo KPIs [PERSON_NAME] Performance Diário" at bounding box center [496, 106] width 128 height 70
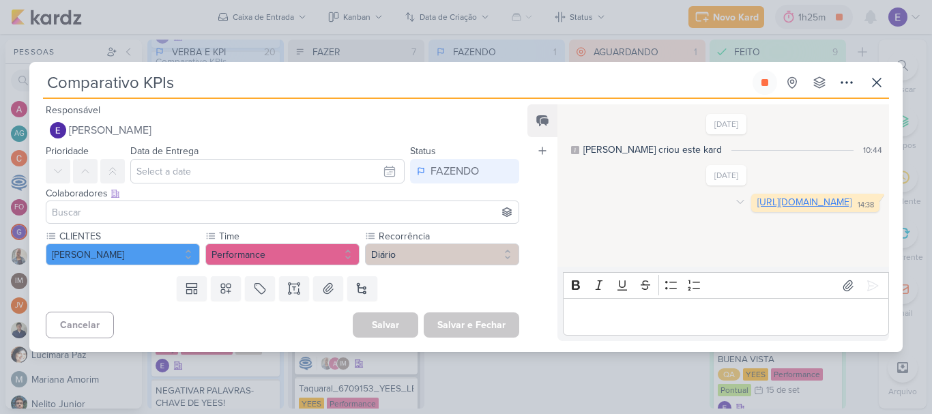
click at [757, 208] on link "[URL][DOMAIN_NAME]" at bounding box center [804, 202] width 94 height 12
click at [769, 83] on icon at bounding box center [764, 82] width 11 height 11
click at [874, 87] on icon at bounding box center [876, 82] width 16 height 16
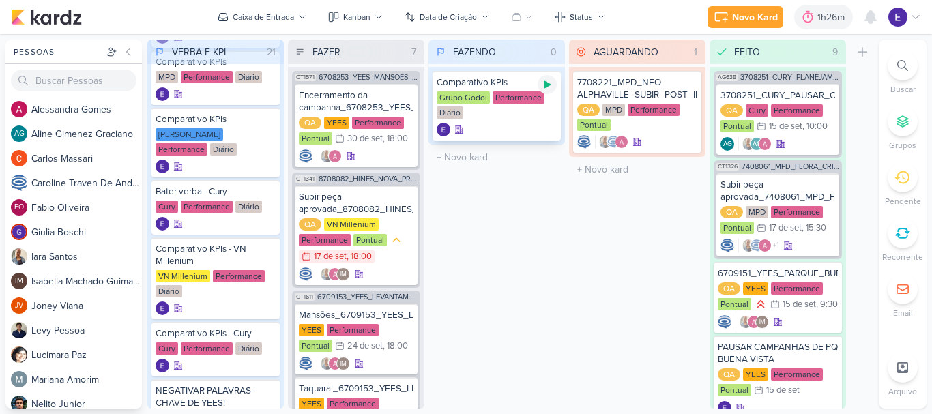
click at [544, 91] on div at bounding box center [546, 84] width 19 height 19
click at [530, 122] on div "Comparativo KPIs Grupo Godoi Performance Diário" at bounding box center [496, 106] width 128 height 70
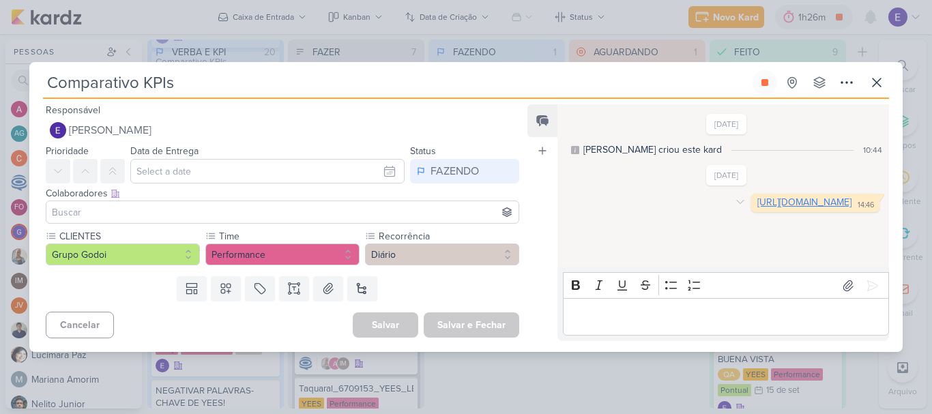
click at [757, 208] on link "[URL][DOMAIN_NAME]" at bounding box center [804, 202] width 94 height 12
click at [765, 78] on icon at bounding box center [764, 82] width 11 height 11
click at [874, 81] on icon at bounding box center [876, 82] width 16 height 16
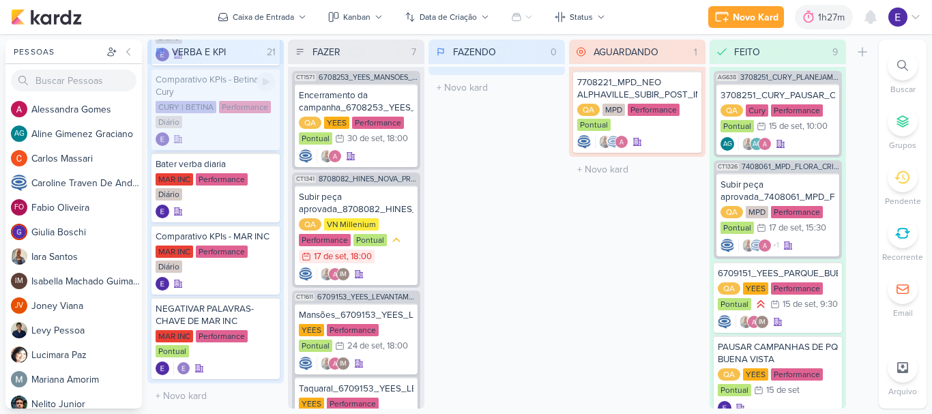
scroll to position [1079, 0]
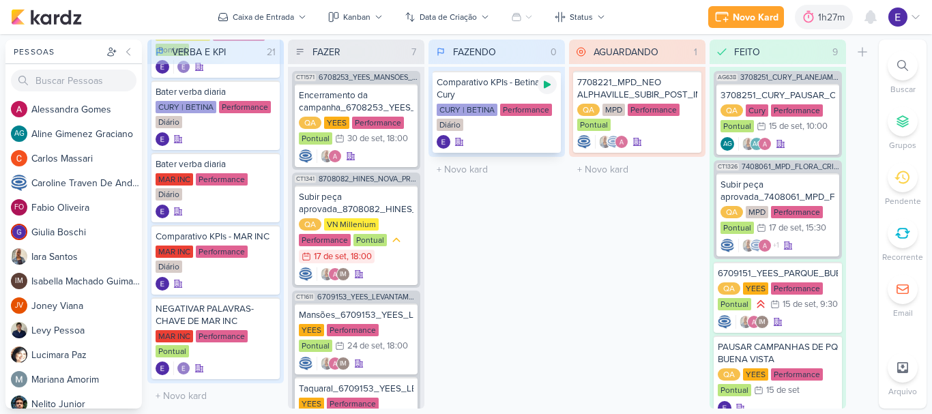
click at [547, 89] on icon at bounding box center [547, 84] width 11 height 11
click at [488, 123] on div "CURY | BETINA Performance Diário" at bounding box center [496, 118] width 120 height 29
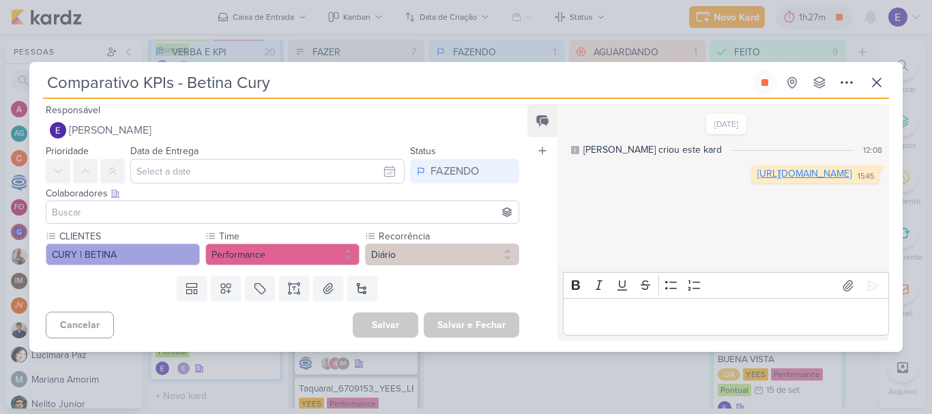
click at [757, 179] on link "[URL][DOMAIN_NAME]" at bounding box center [804, 174] width 94 height 12
click at [769, 80] on icon at bounding box center [764, 82] width 11 height 11
click at [876, 89] on icon at bounding box center [876, 82] width 16 height 16
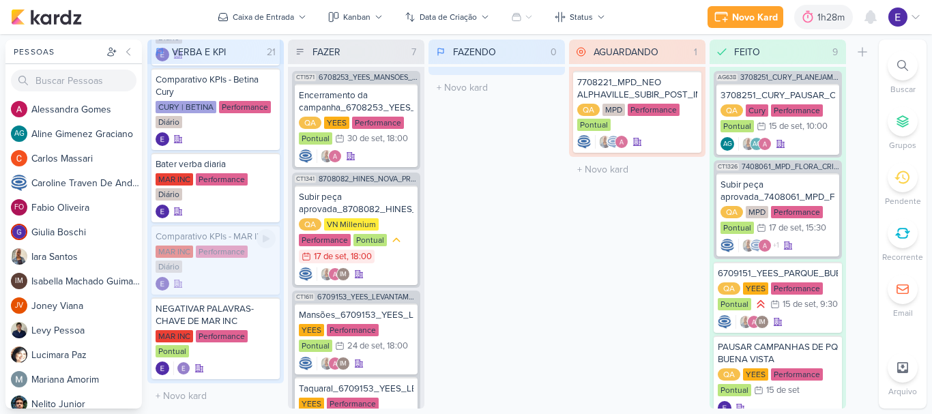
scroll to position [1091, 0]
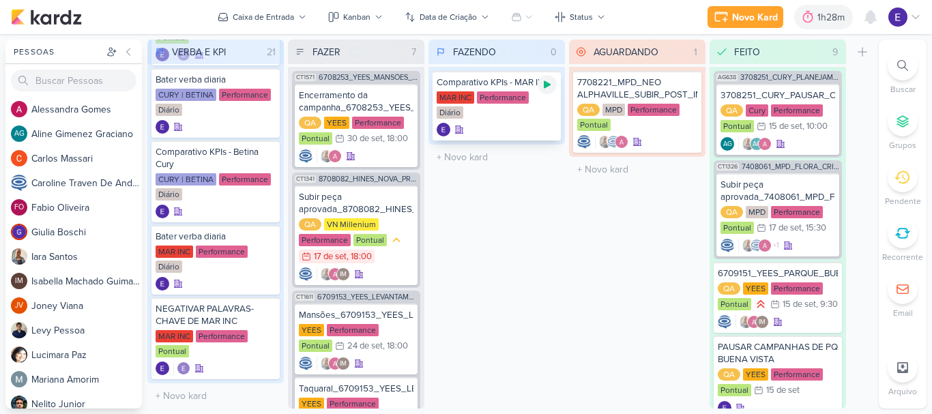
click at [544, 89] on icon at bounding box center [547, 84] width 11 height 11
click at [519, 110] on div "MAR INC Performance Diário" at bounding box center [496, 105] width 120 height 29
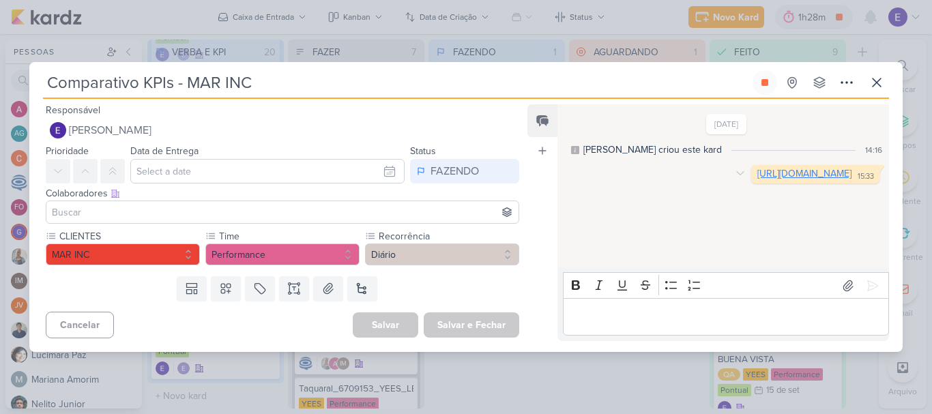
click at [757, 179] on link "[URL][DOMAIN_NAME]" at bounding box center [804, 174] width 94 height 12
click at [769, 84] on icon at bounding box center [764, 82] width 11 height 11
click at [880, 87] on icon at bounding box center [876, 82] width 8 height 8
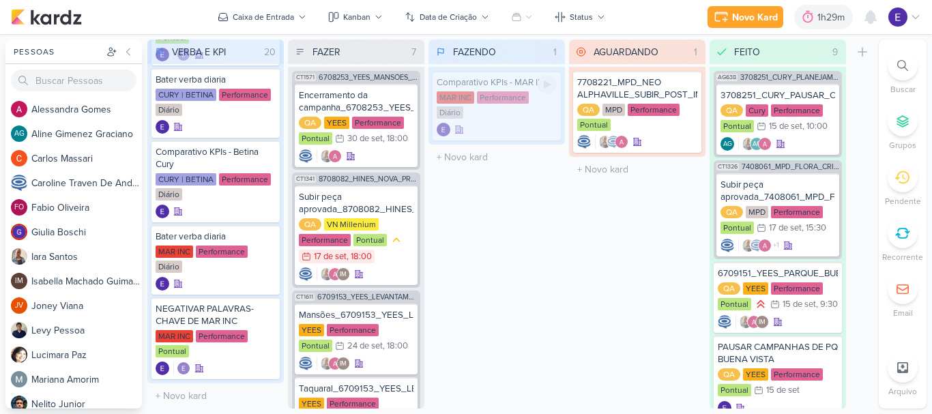
scroll to position [1164, 0]
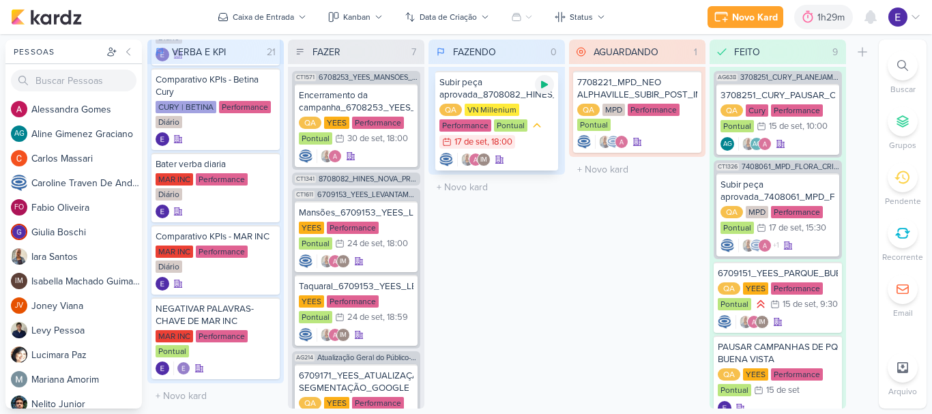
click at [551, 85] on div at bounding box center [544, 84] width 19 height 19
click at [520, 150] on div "QA VN Millenium Performance Pontual 17/9 [DATE] 18:00" at bounding box center [496, 127] width 115 height 46
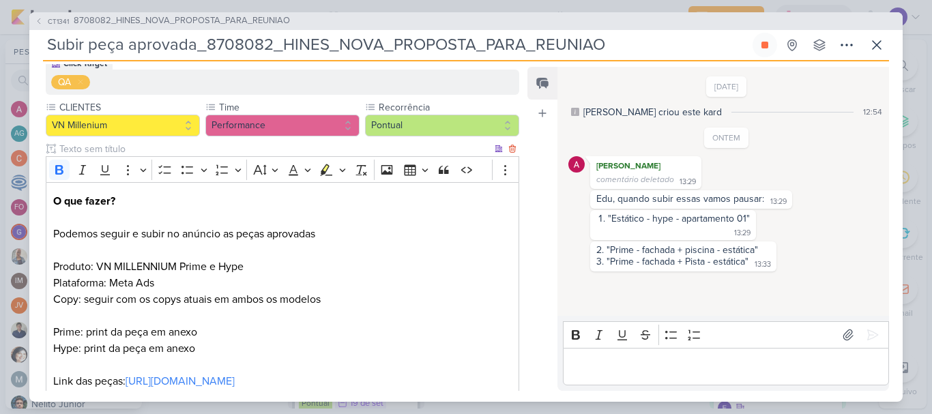
scroll to position [136, 0]
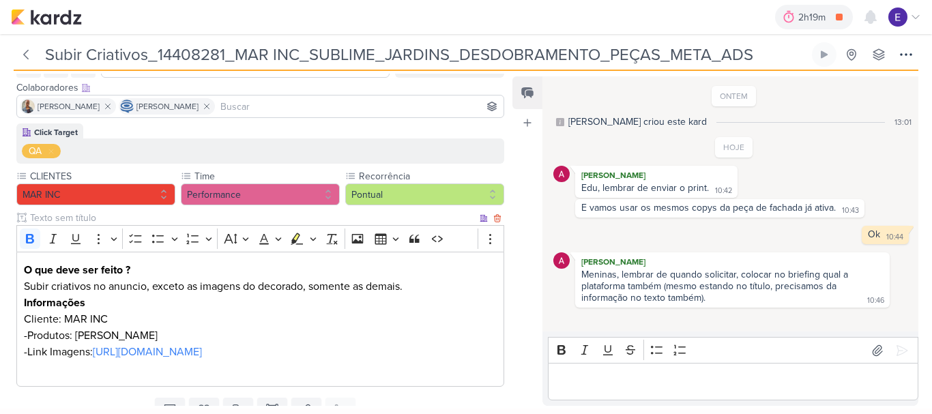
scroll to position [133, 0]
